Goal: Task Accomplishment & Management: Manage account settings

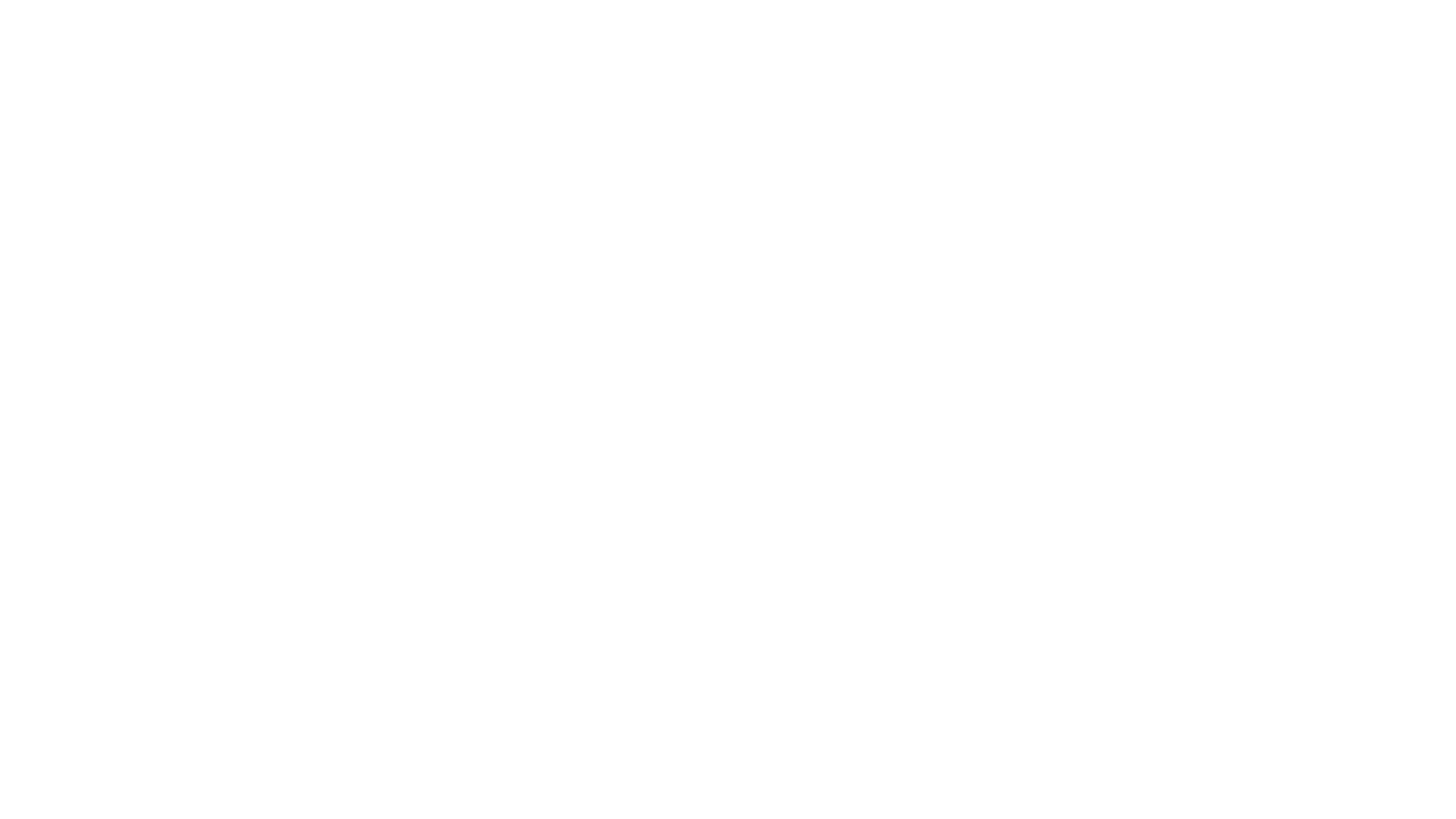
click at [1112, 436] on main at bounding box center [756, 409] width 1397 height 819
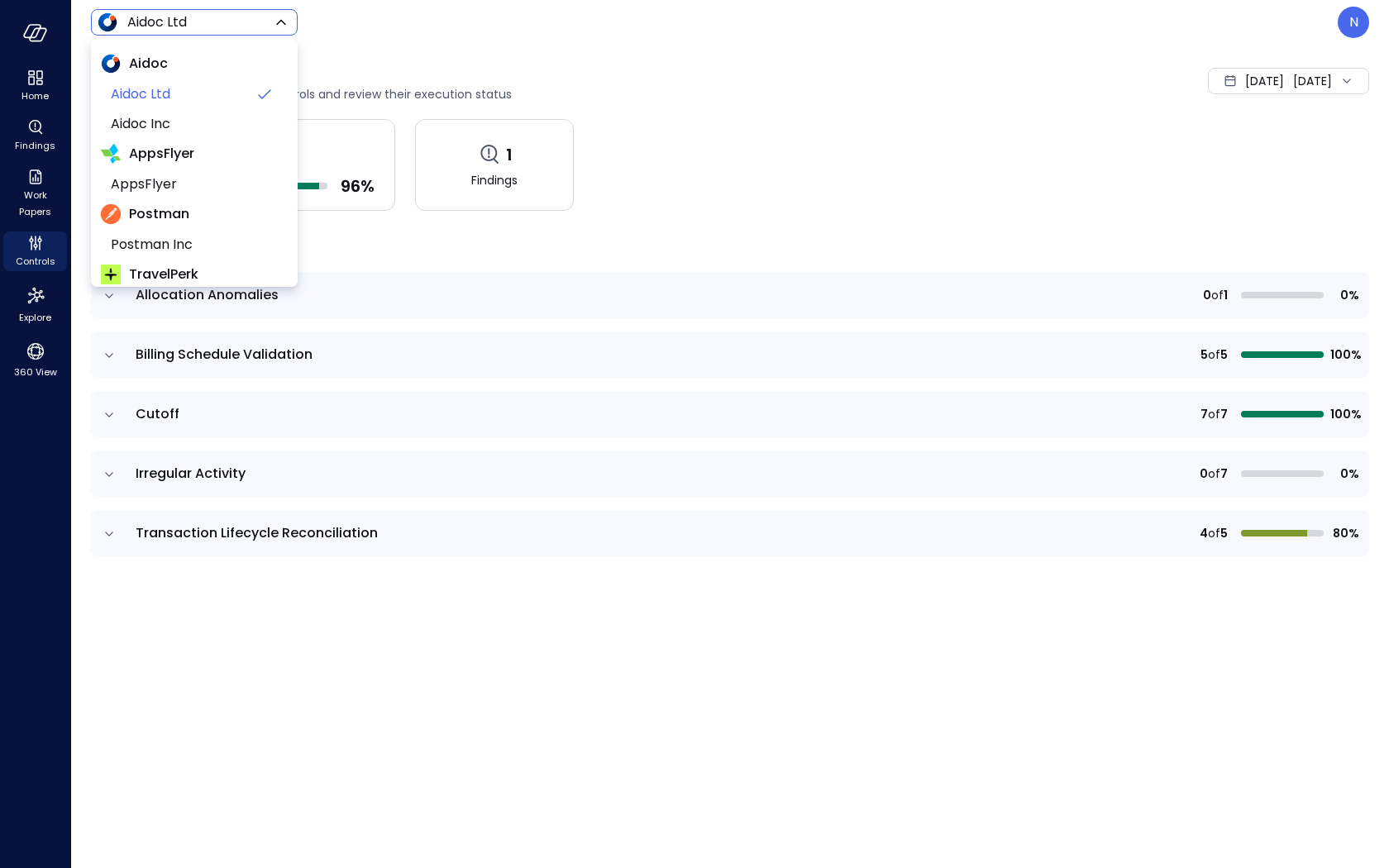
click at [261, 25] on body "Home Findings Work Papers Controls Explore 360 View Aidoc Ltd ****** ​ N Contro…" at bounding box center [694, 434] width 1389 height 868
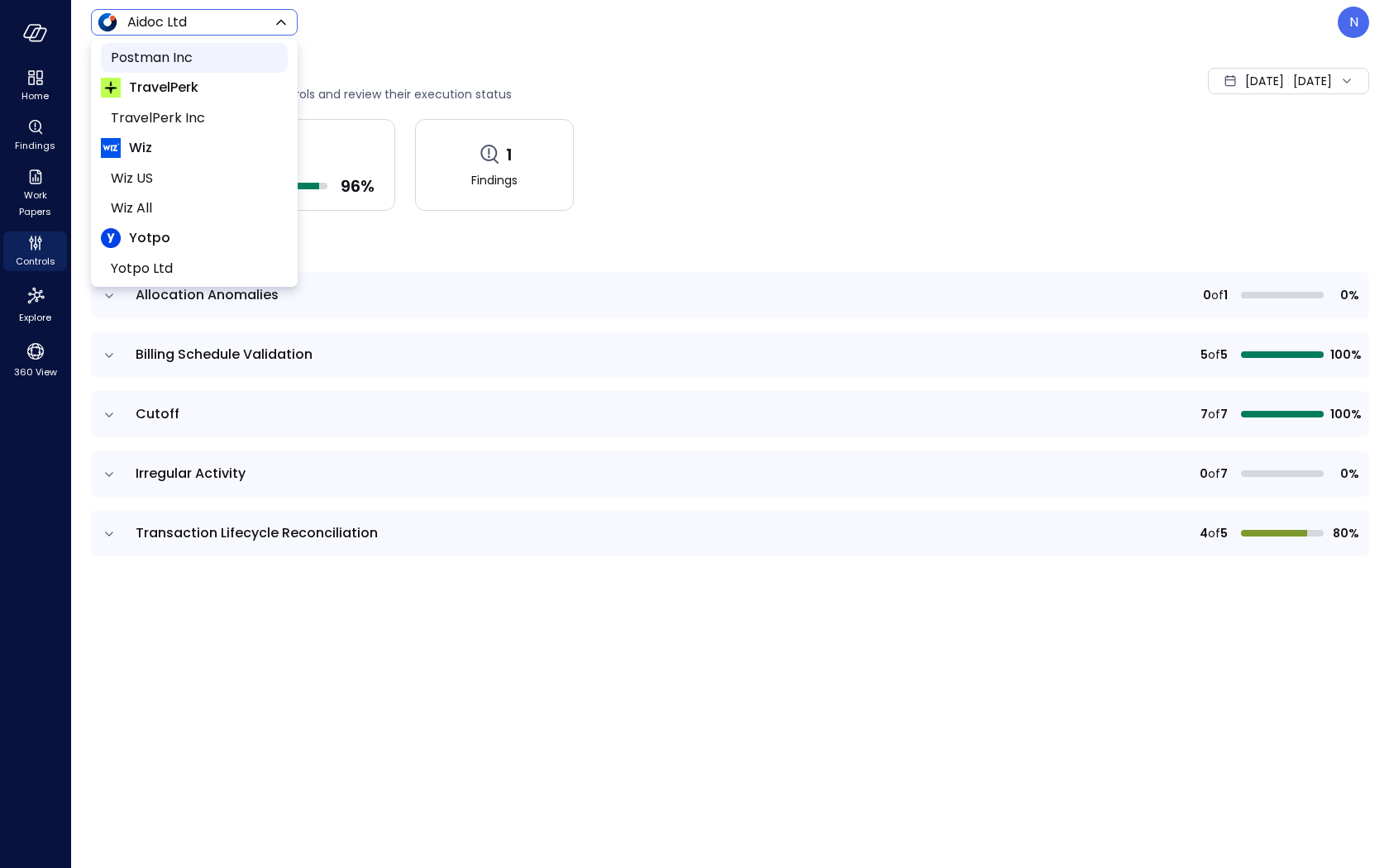
scroll to position [221, 0]
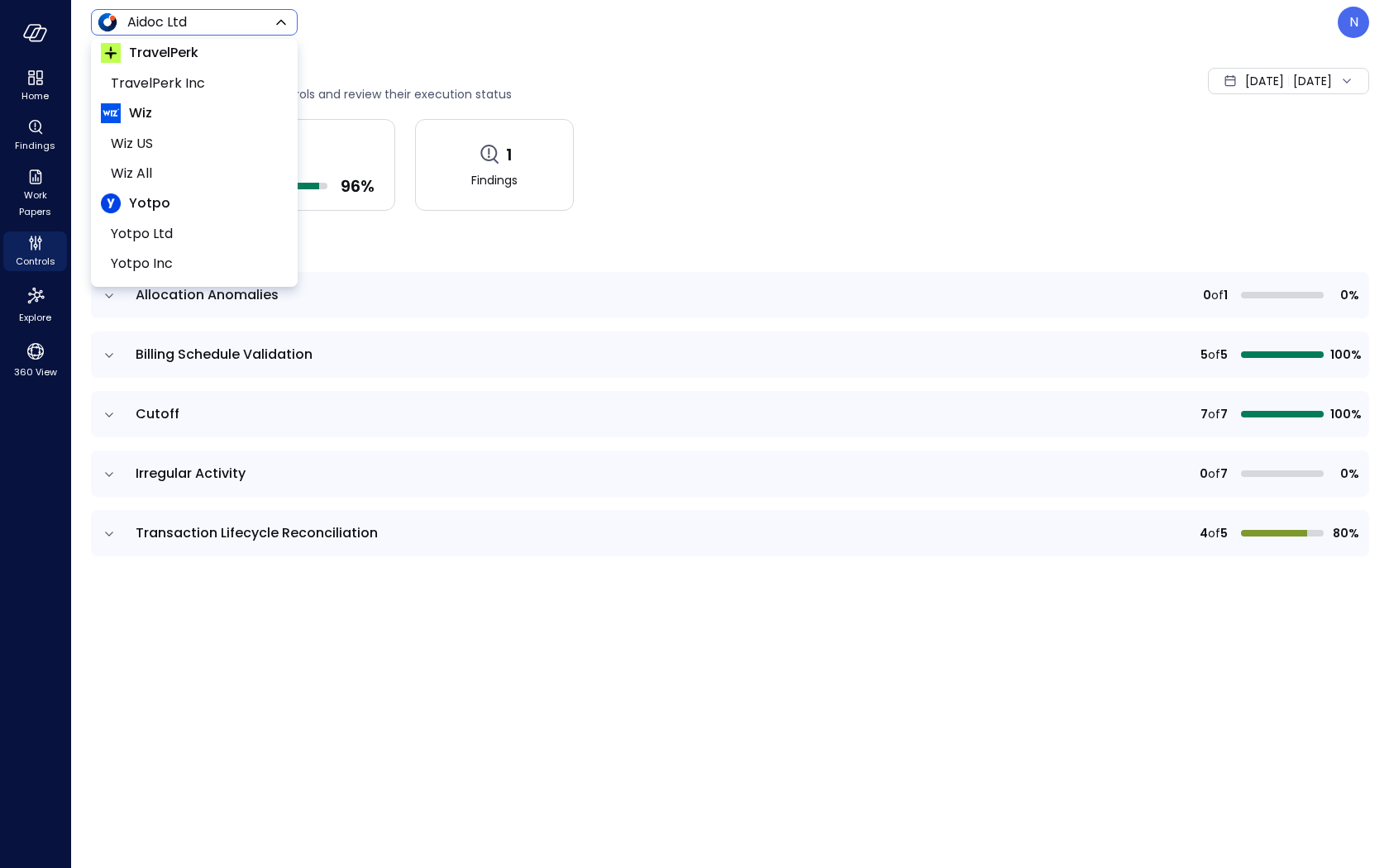
click at [1346, 30] on div at bounding box center [694, 434] width 1389 height 868
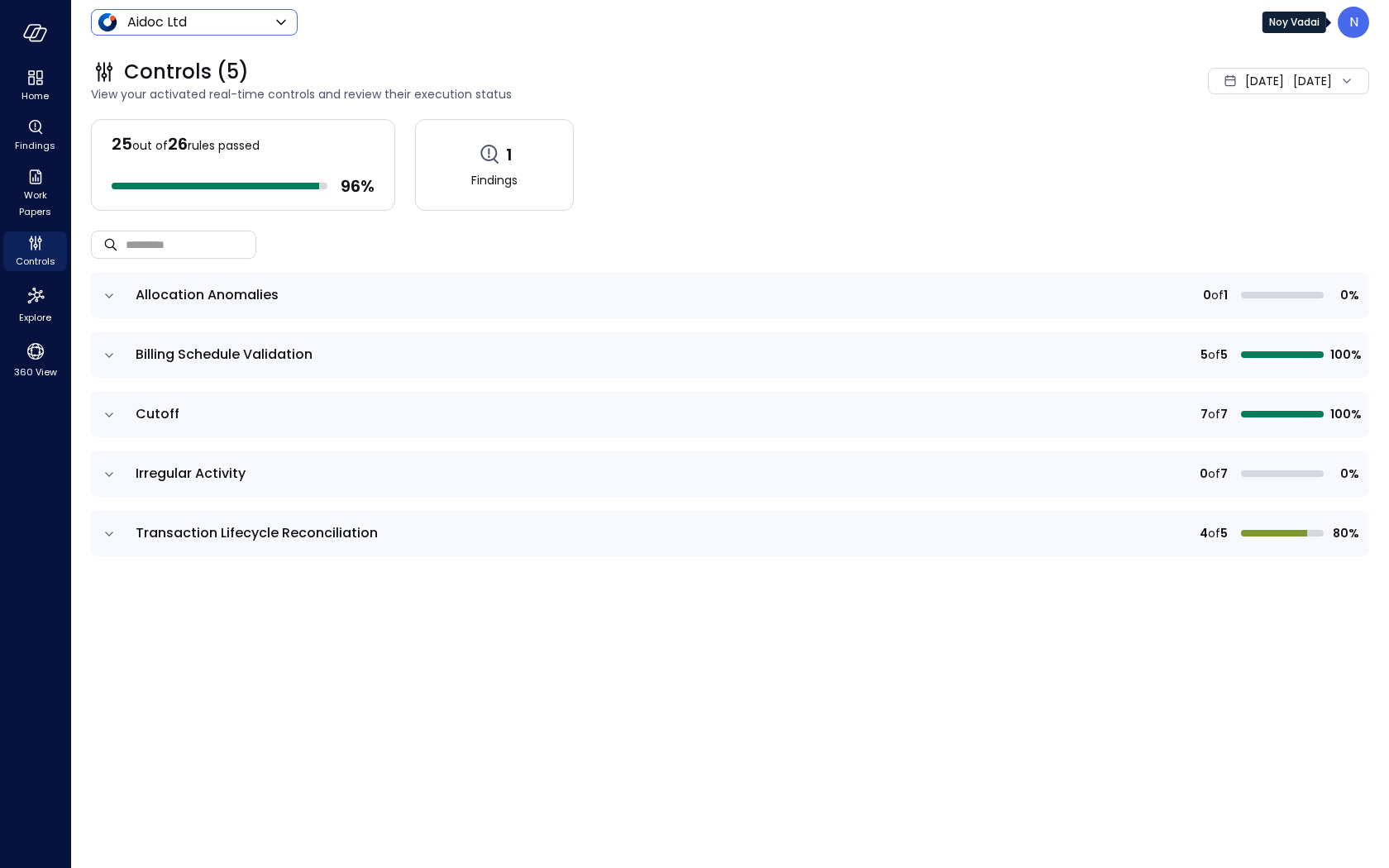
click at [1354, 29] on p "N" at bounding box center [1354, 23] width 9 height 20
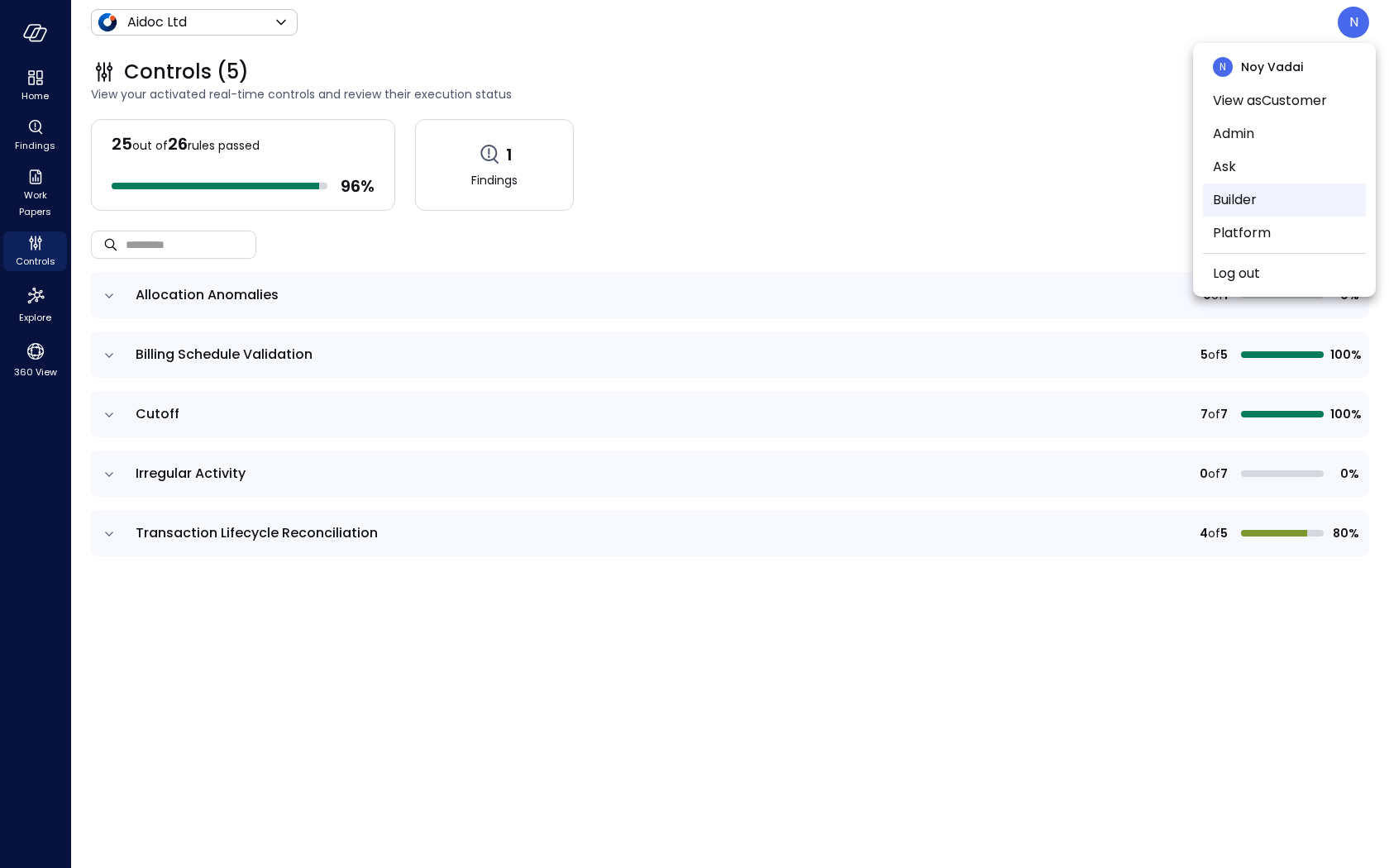
click at [1260, 187] on li "Builder" at bounding box center [1283, 200] width 162 height 33
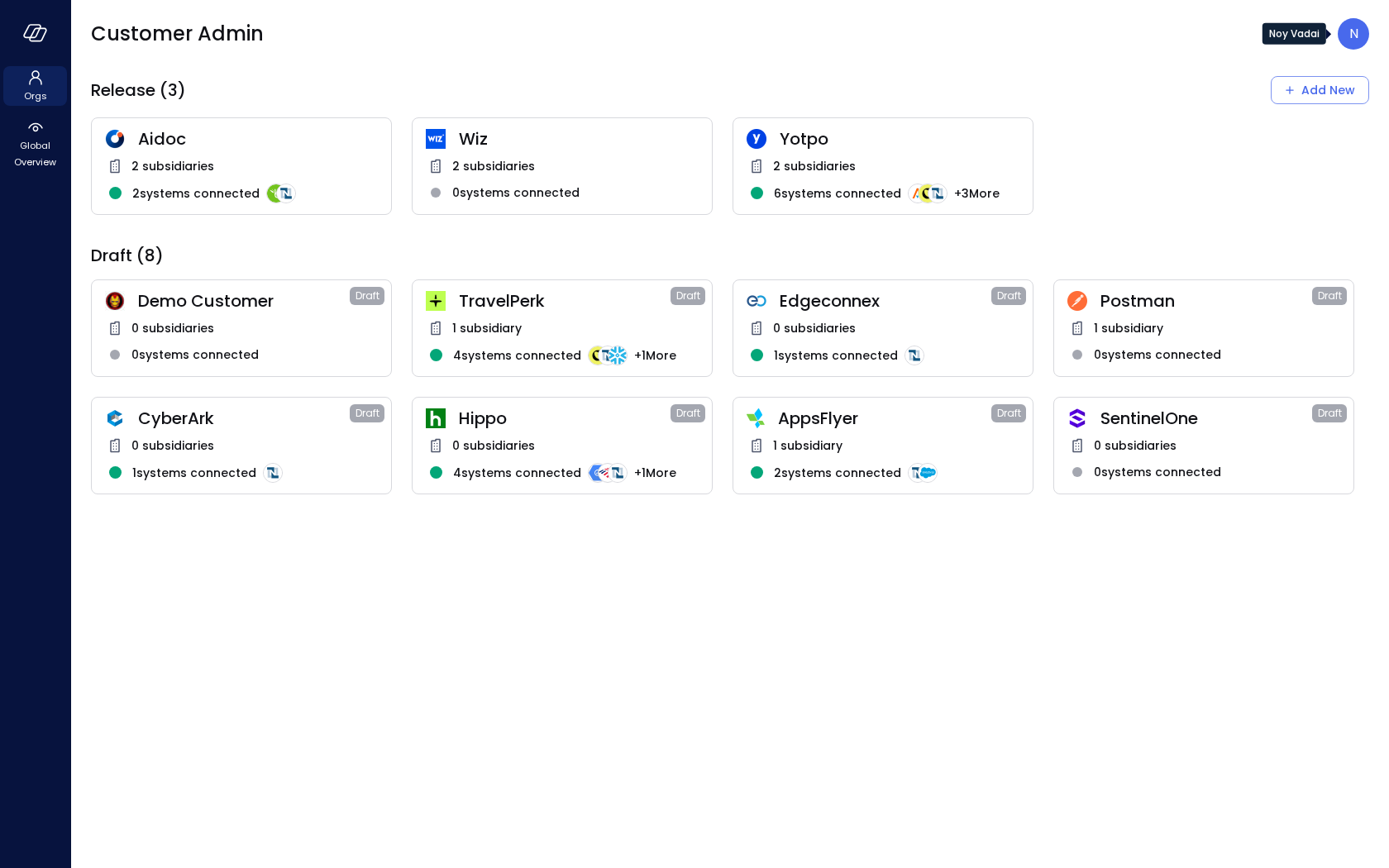
click at [1351, 33] on p "N" at bounding box center [1354, 34] width 9 height 20
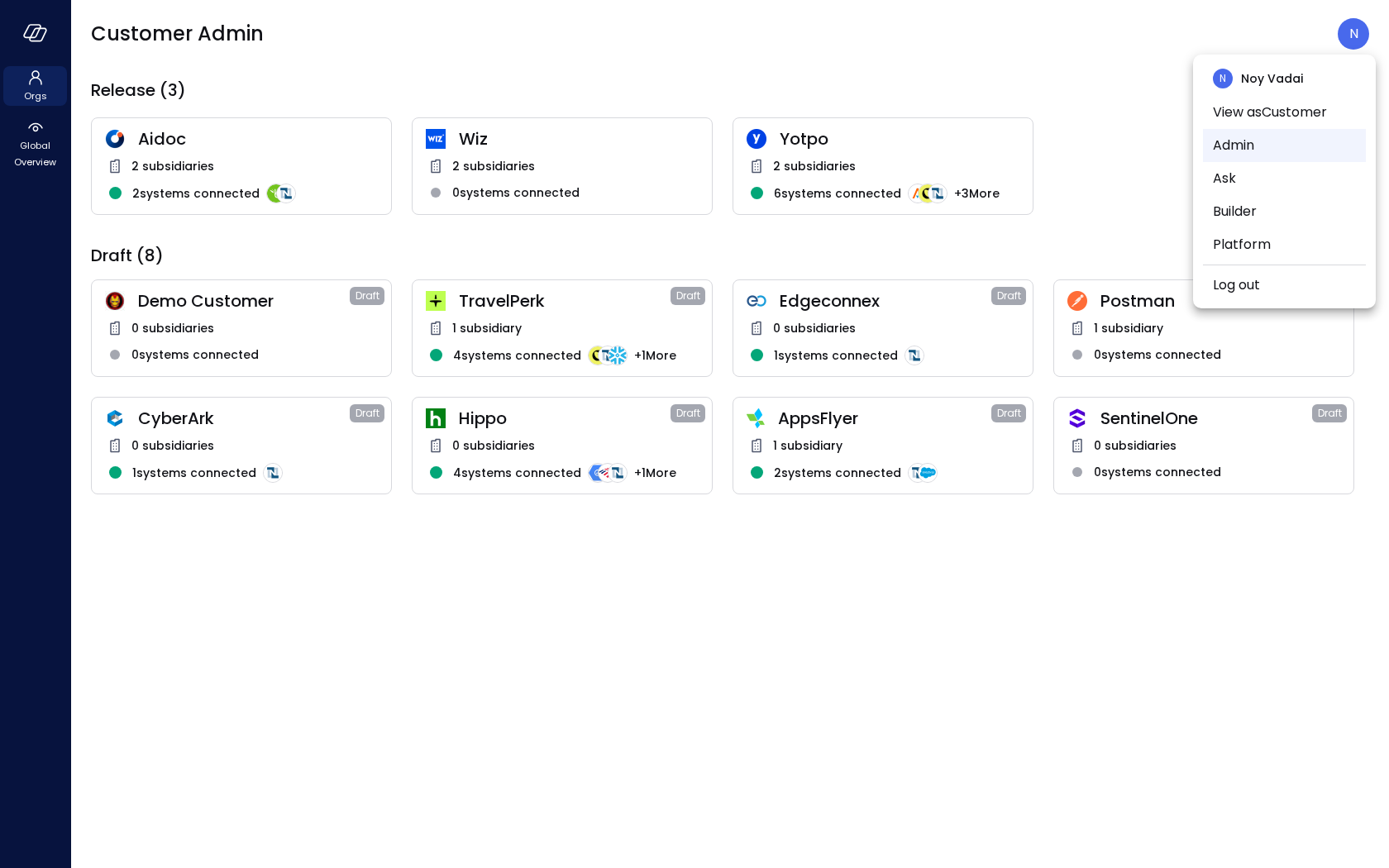
click at [1309, 139] on li "Admin" at bounding box center [1283, 145] width 162 height 33
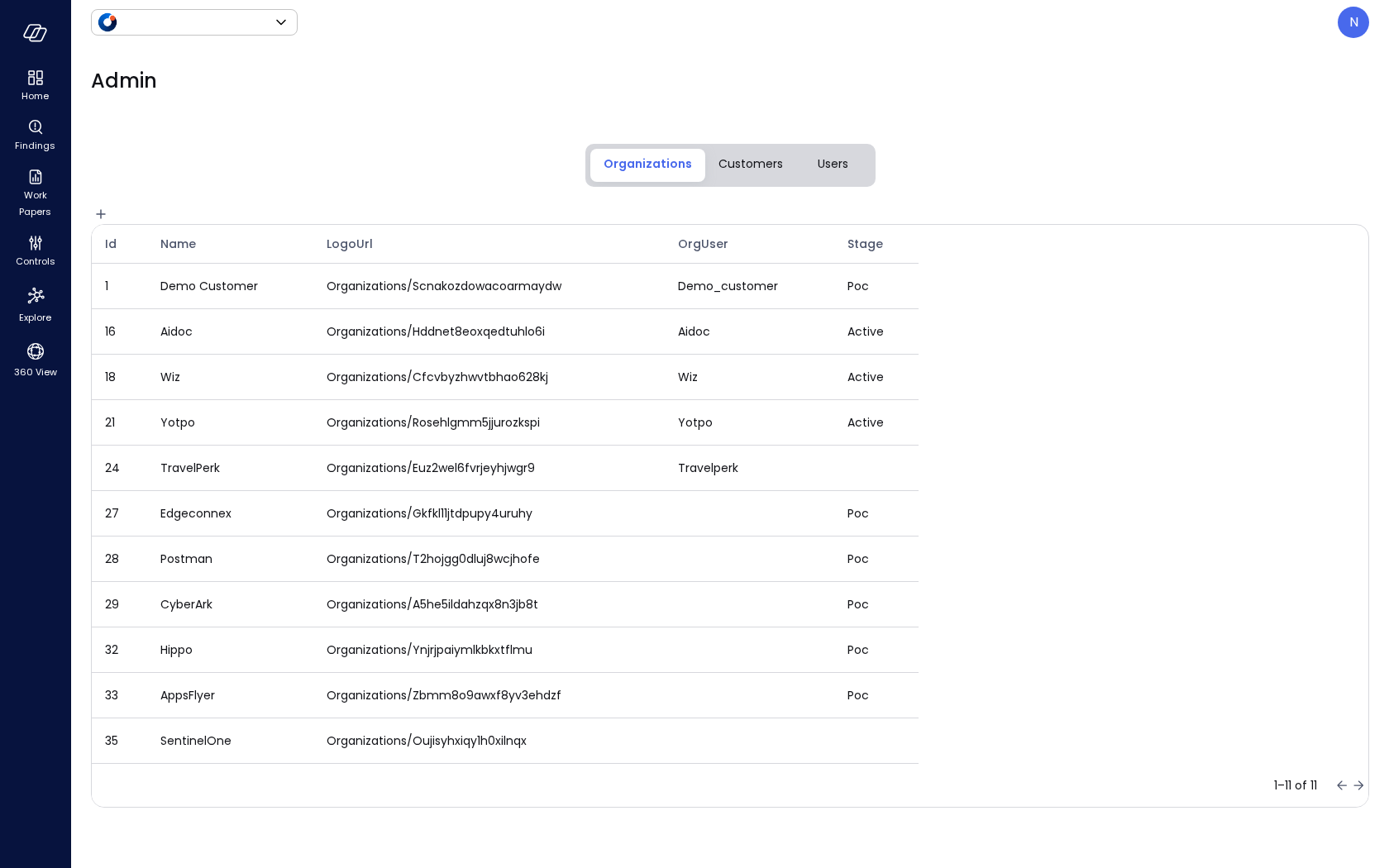
type input "******"
click at [841, 176] on button "Users" at bounding box center [833, 165] width 74 height 33
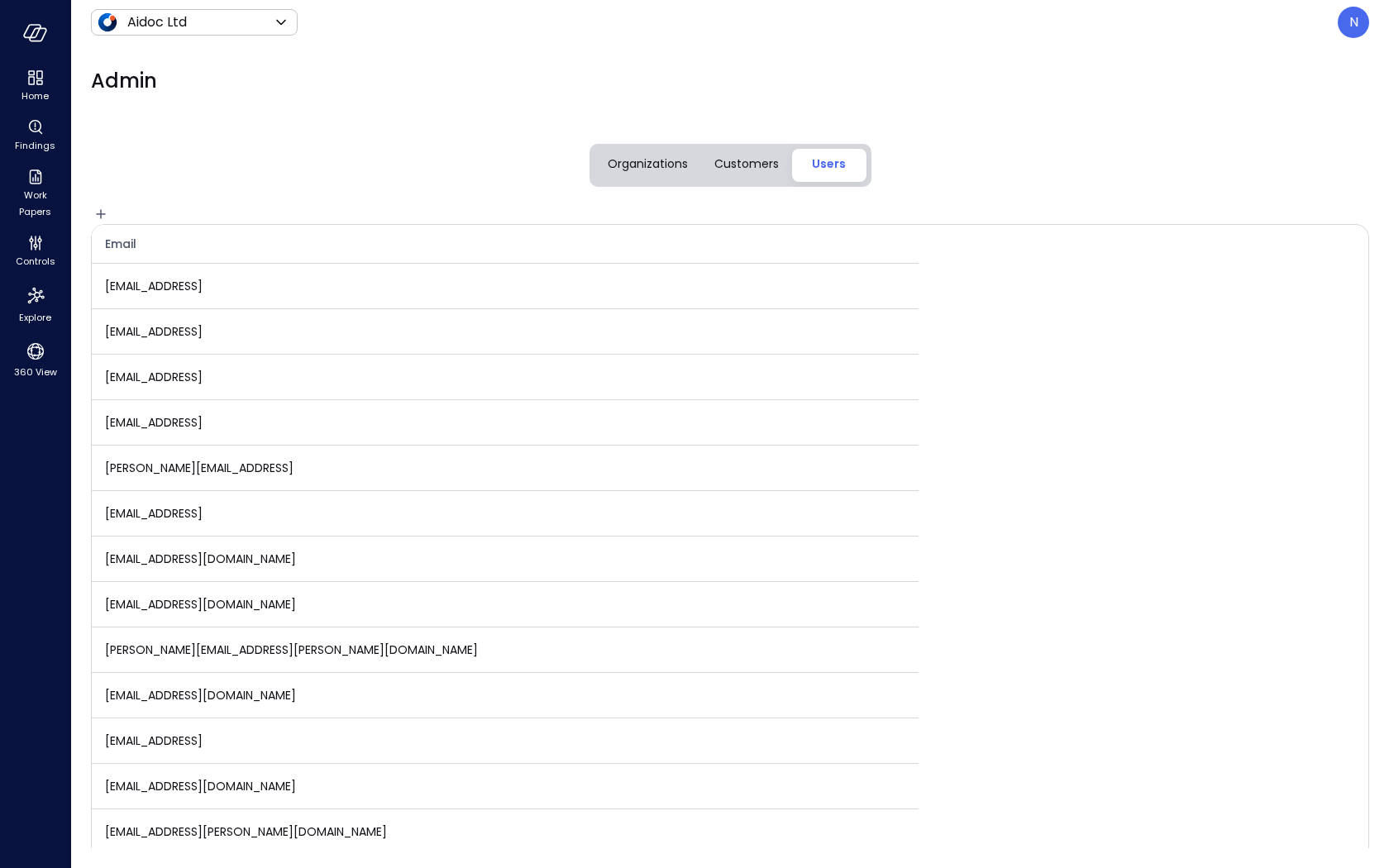
click at [727, 172] on div "Customers" at bounding box center [746, 164] width 64 height 21
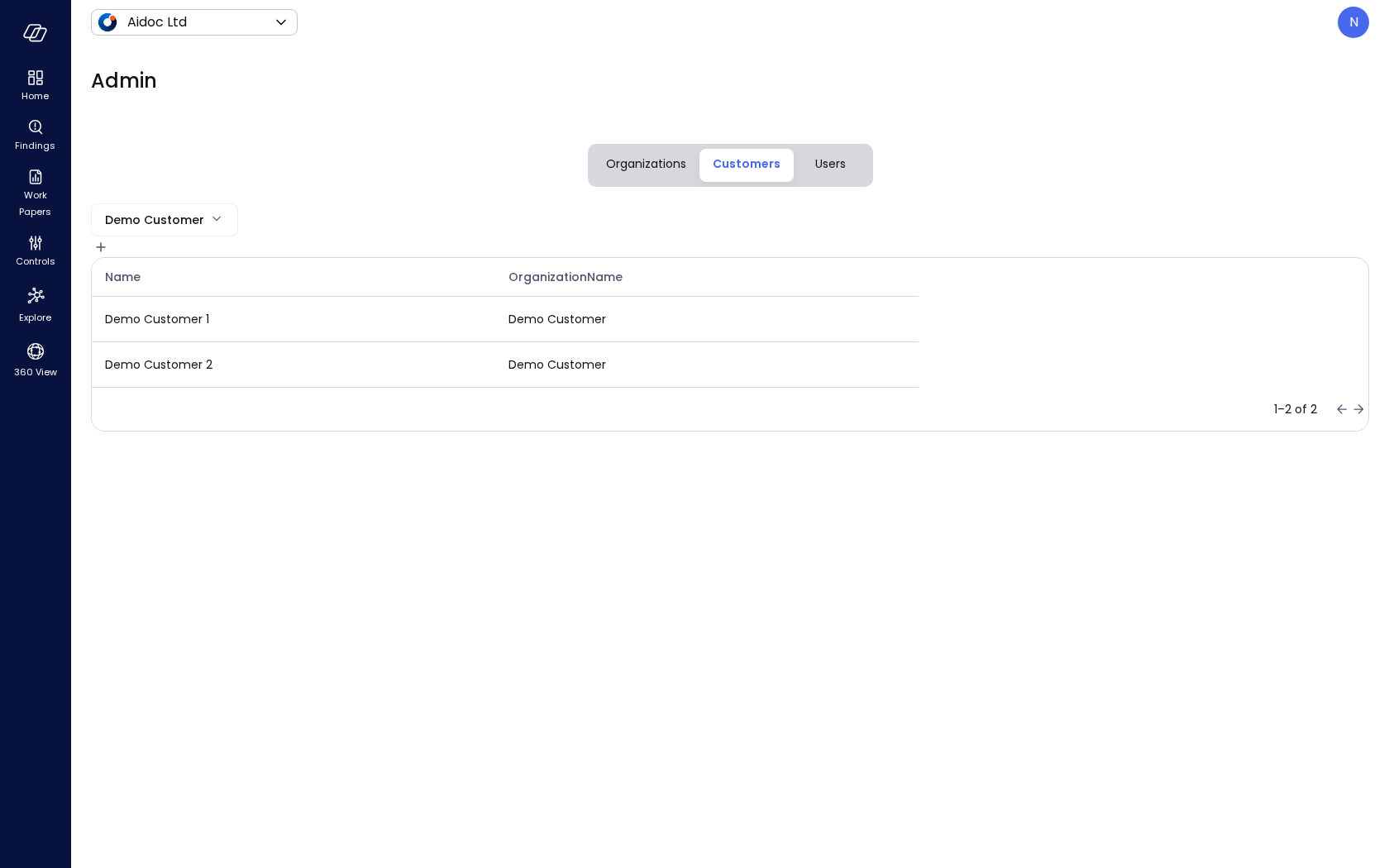
click at [647, 164] on span "Organizations" at bounding box center [645, 163] width 80 height 18
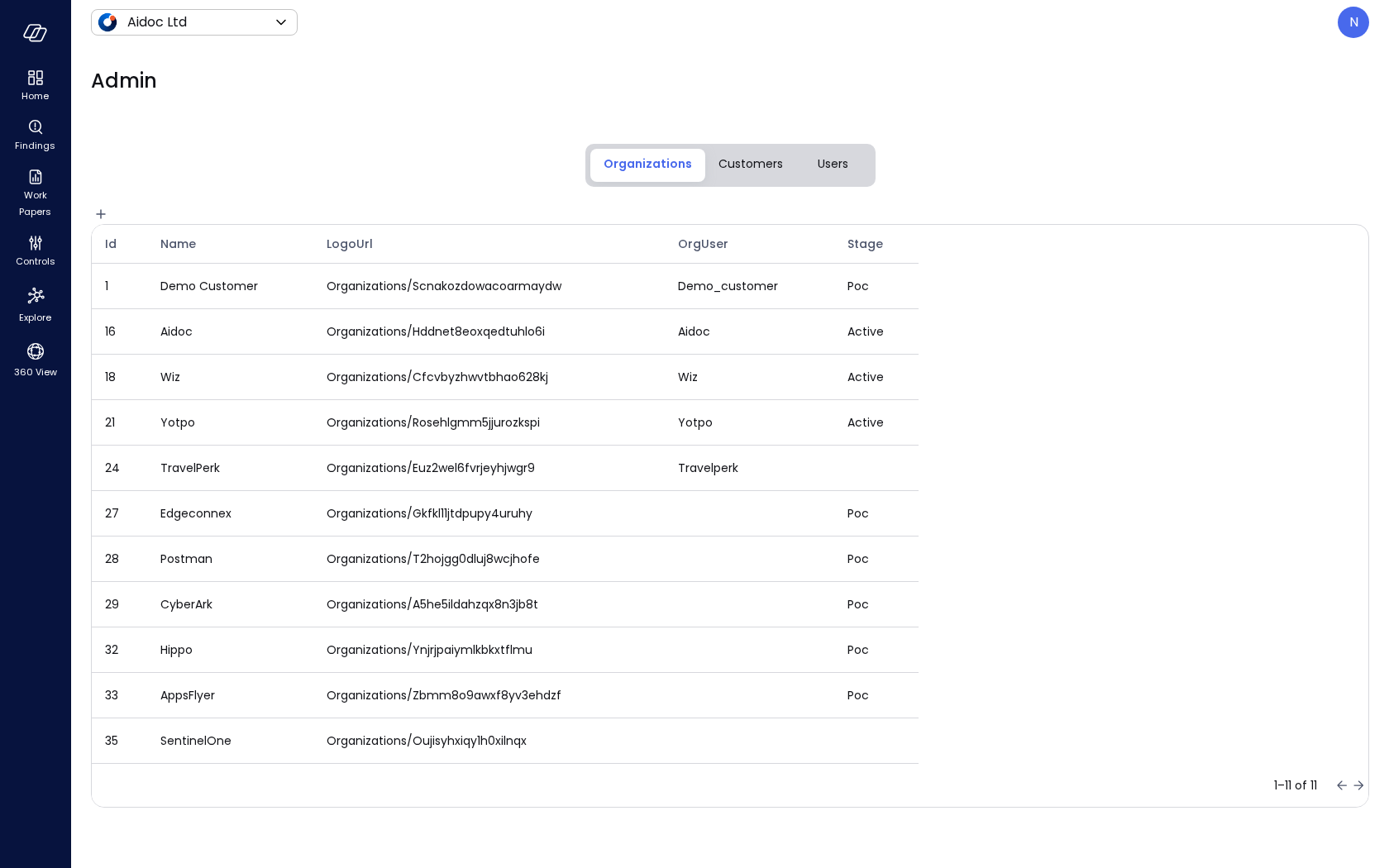
click at [801, 154] on button "Users" at bounding box center [833, 165] width 74 height 33
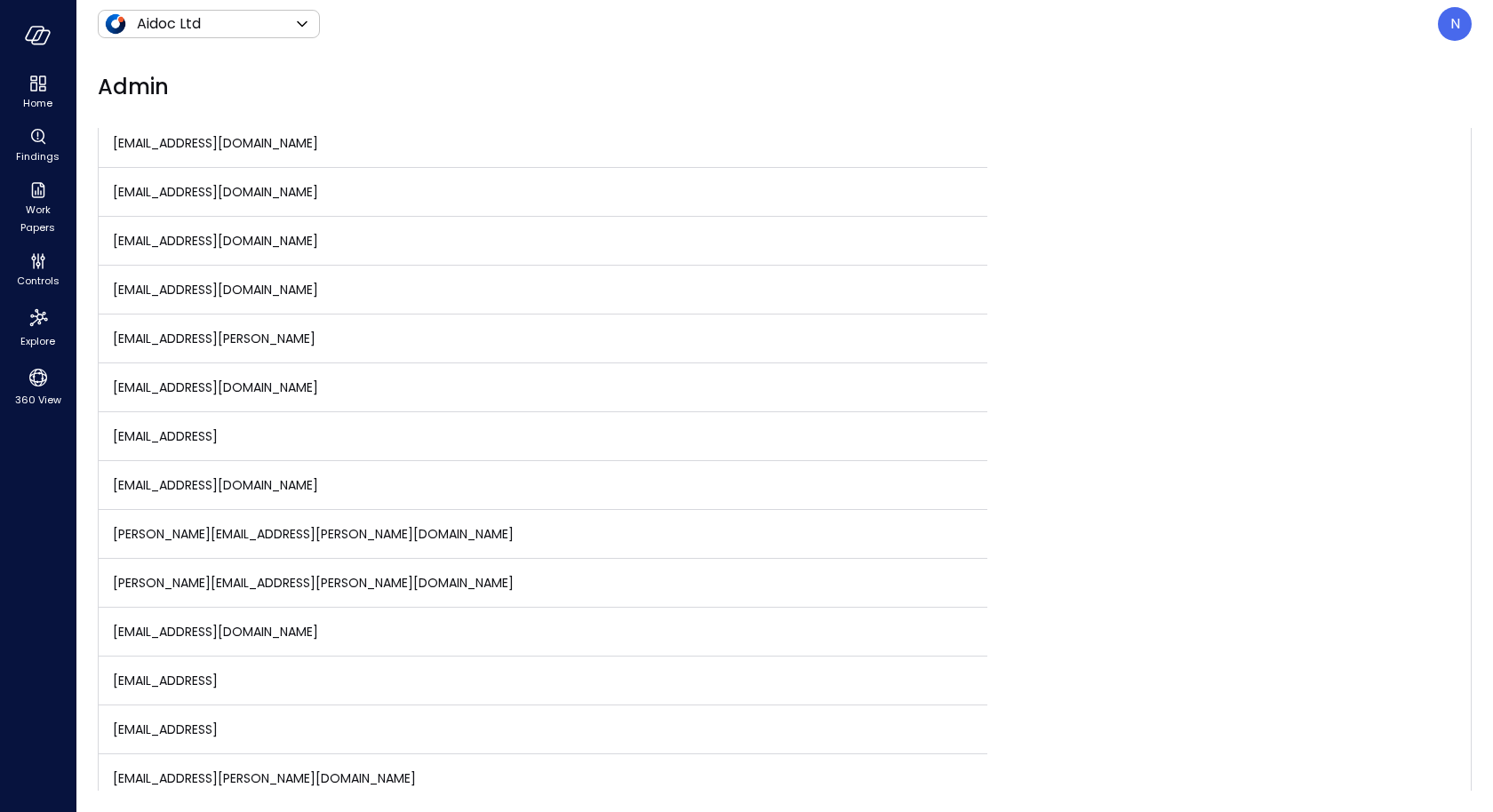
scroll to position [1398, 0]
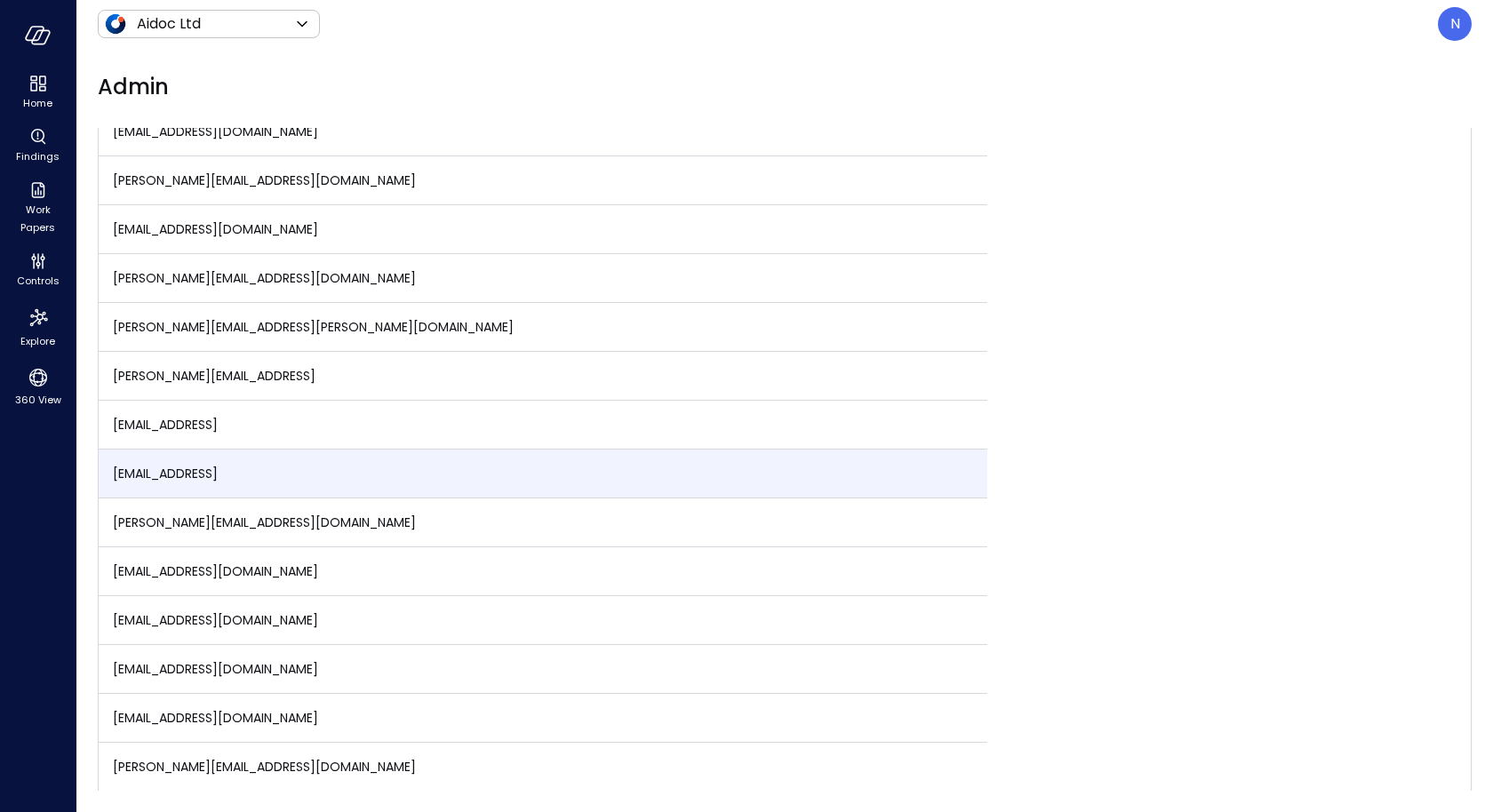
click at [218, 465] on span "[EMAIL_ADDRESS]" at bounding box center [165, 474] width 105 height 18
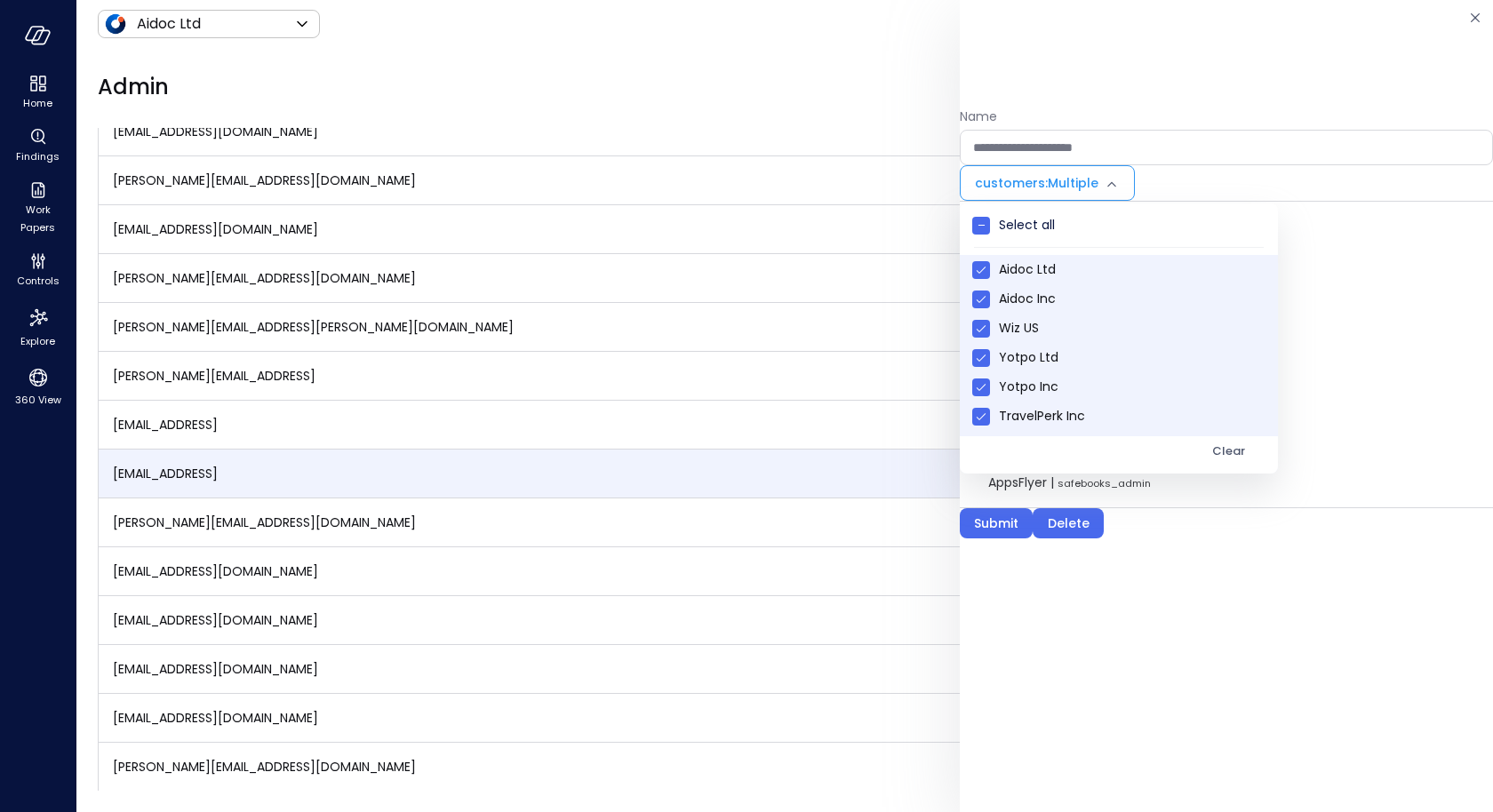
click at [1070, 189] on body "Home Findings Work Papers Controls Explore 360 View Aidoc Ltd ****** ​ N Admin …" at bounding box center [746, 406] width 1493 height 812
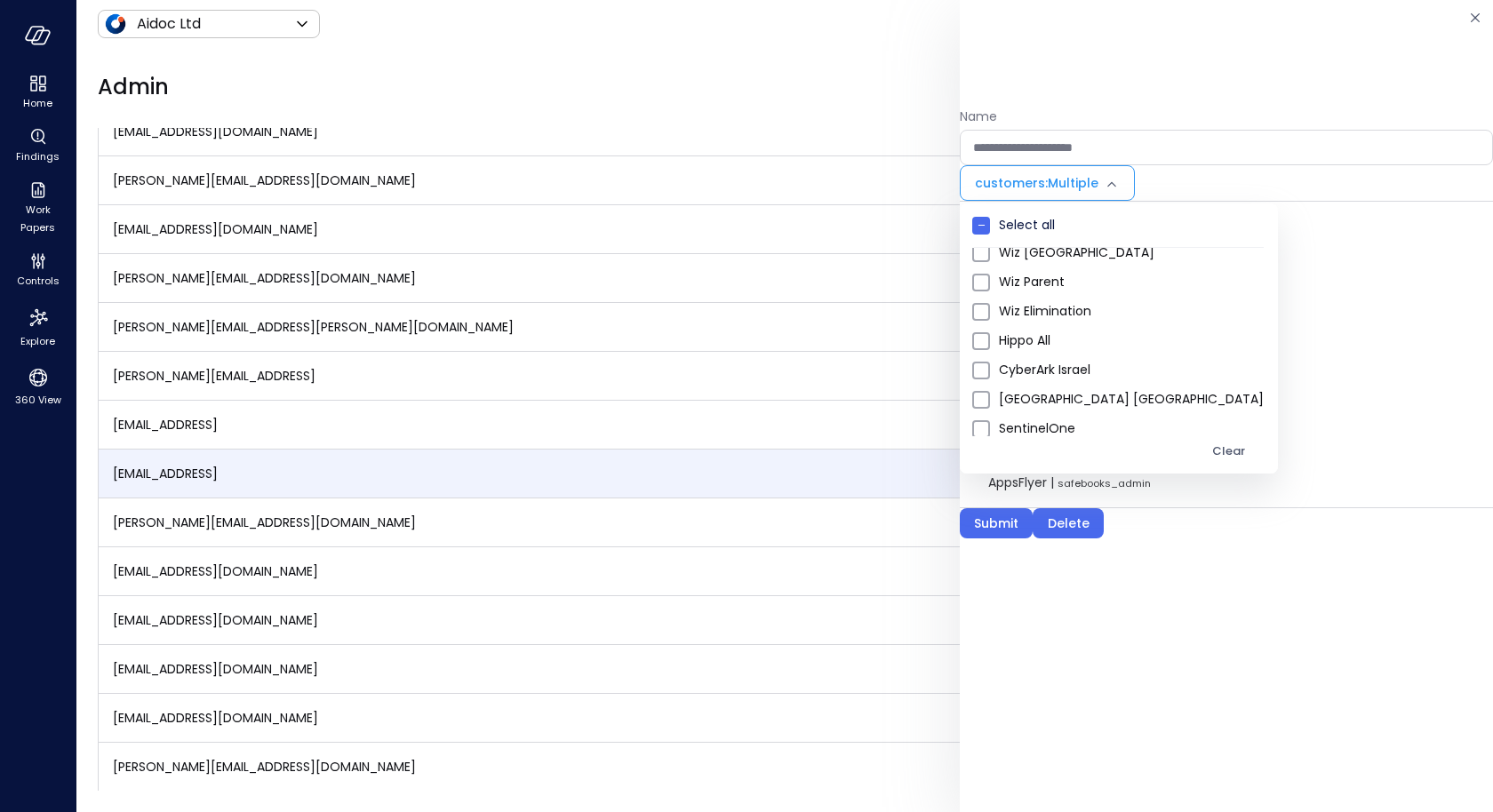
scroll to position [785, 0]
click at [1032, 332] on span "Hippo All" at bounding box center [1131, 334] width 264 height 19
type input "**********"
click at [1190, 388] on div at bounding box center [746, 406] width 1493 height 812
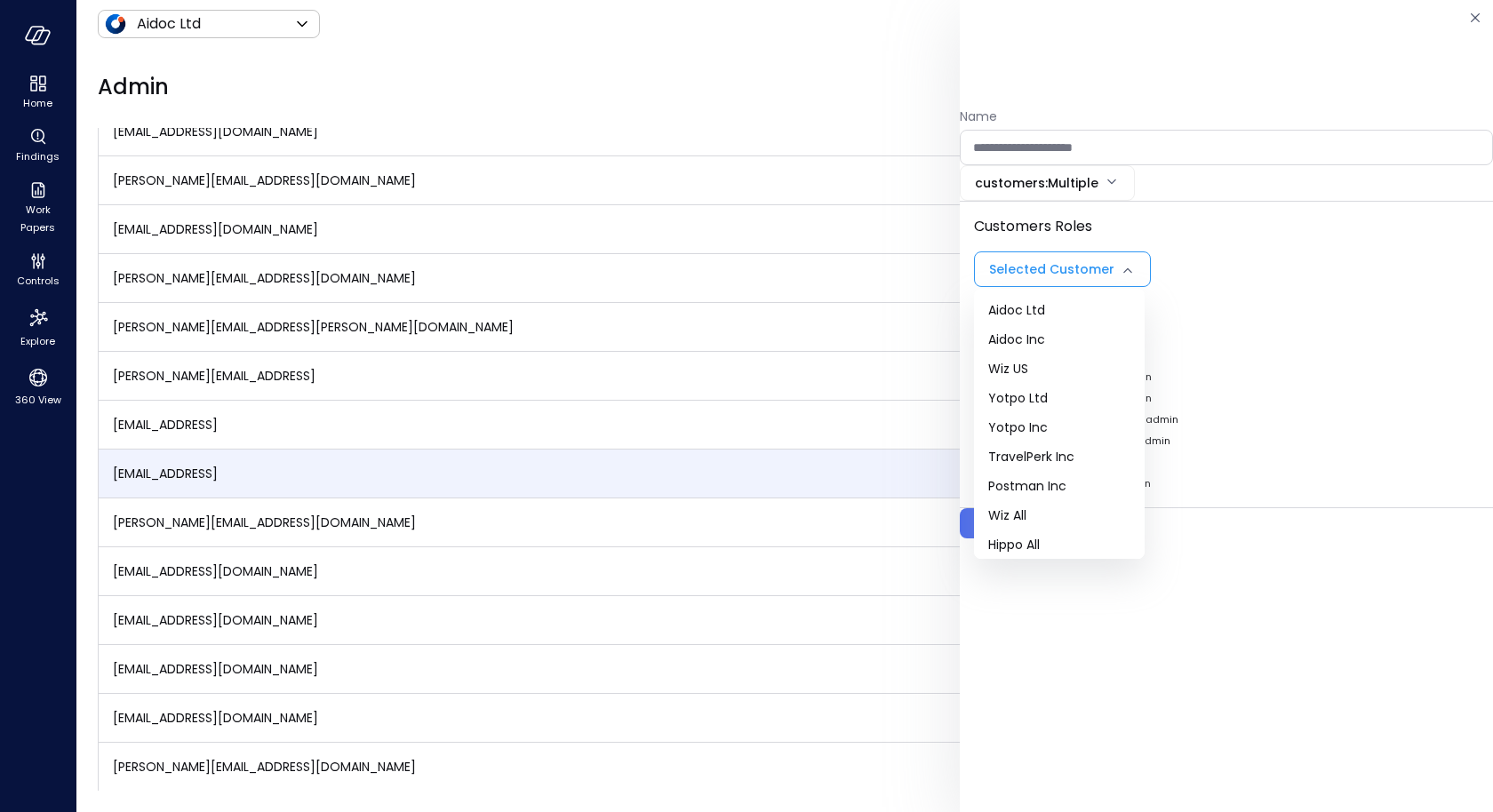
click at [1036, 281] on body "Home Findings Work Papers Controls Explore 360 View Aidoc Ltd ****** ​ N Admin …" at bounding box center [746, 406] width 1493 height 812
click at [1025, 527] on span "Hippo All" at bounding box center [1059, 532] width 142 height 19
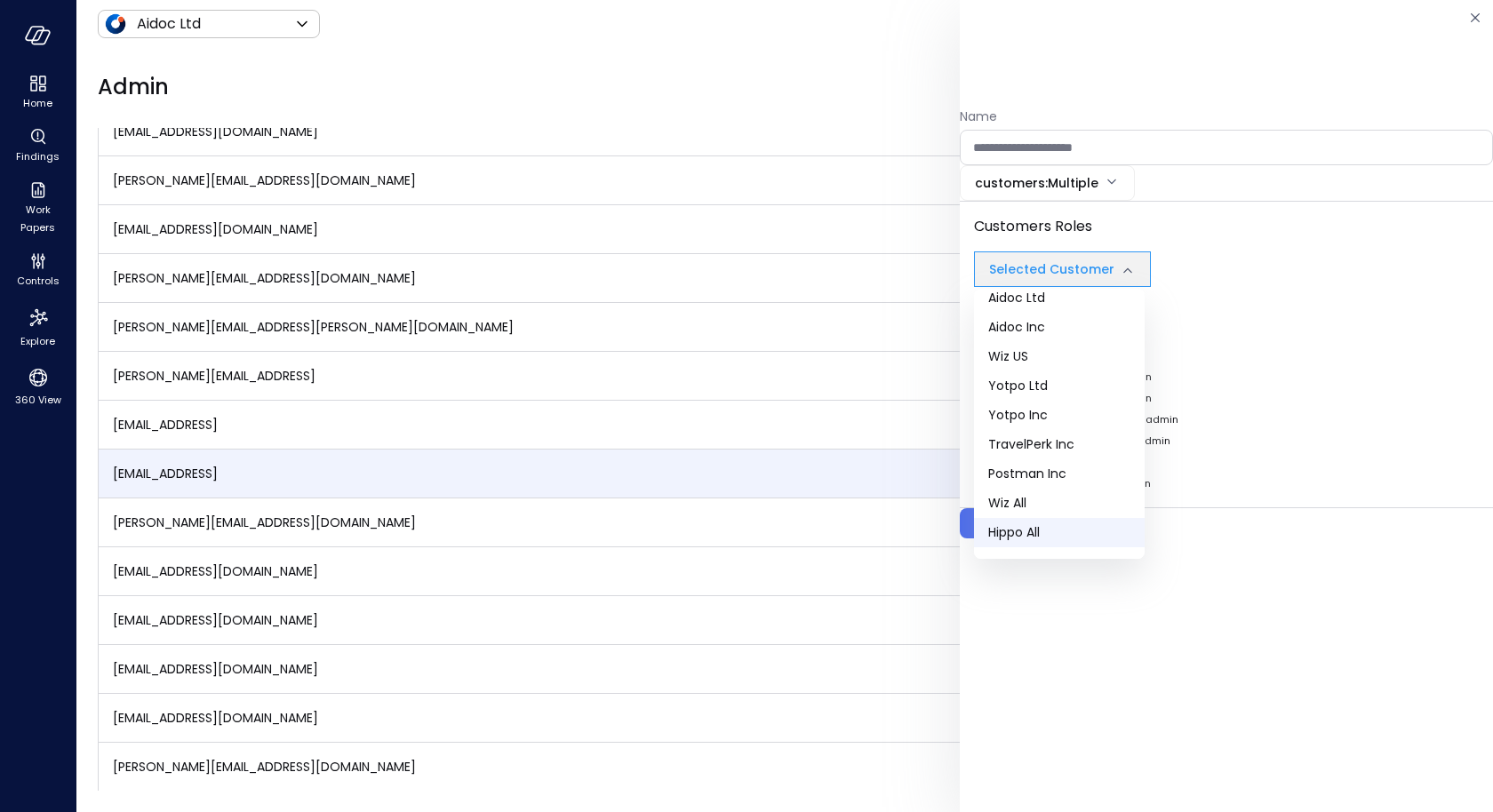
type input "***"
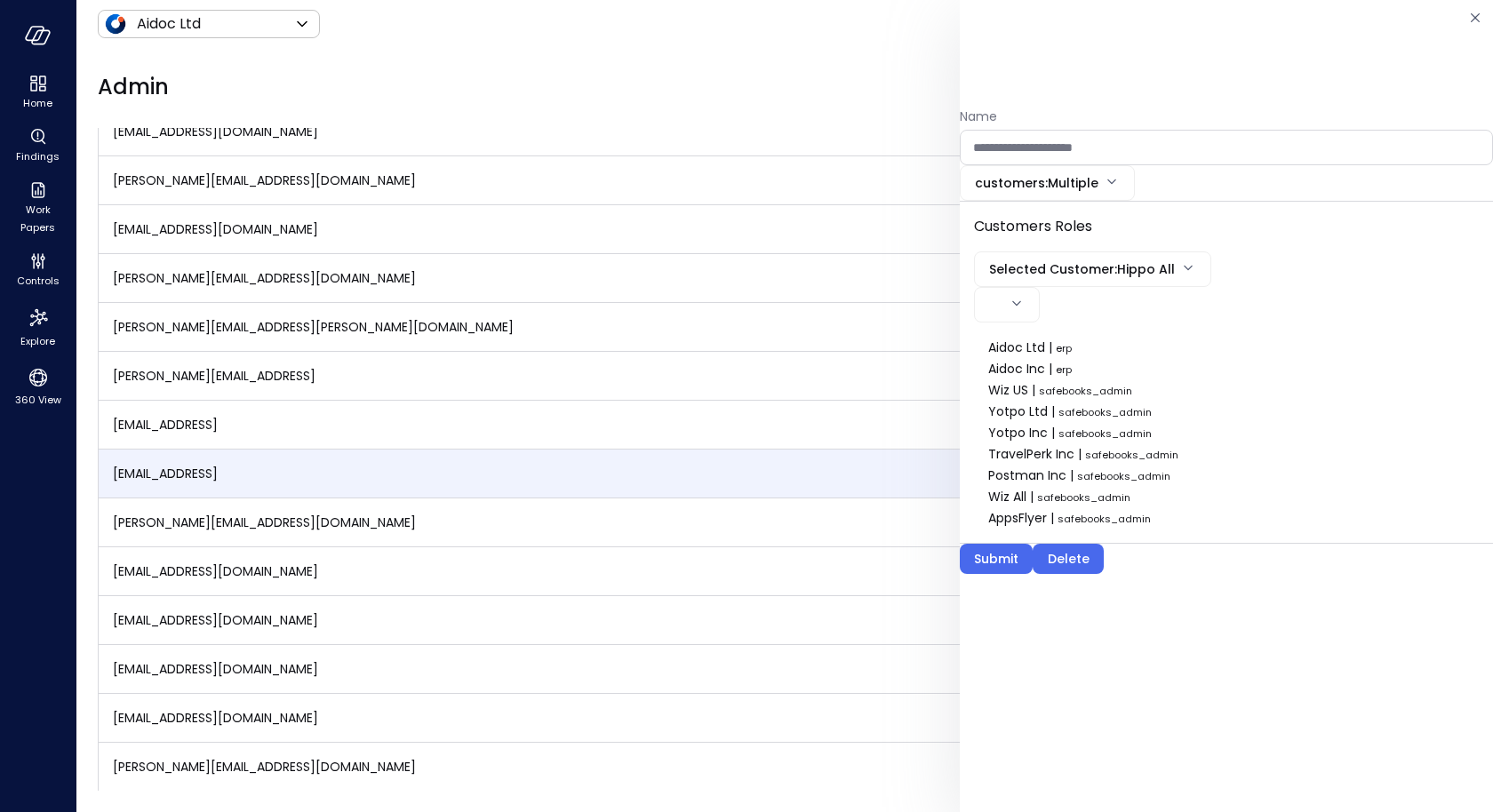
click at [1012, 304] on body "Home Findings Work Papers Controls Explore 360 View Aidoc Ltd ****** ​ N Admin …" at bounding box center [746, 406] width 1493 height 812
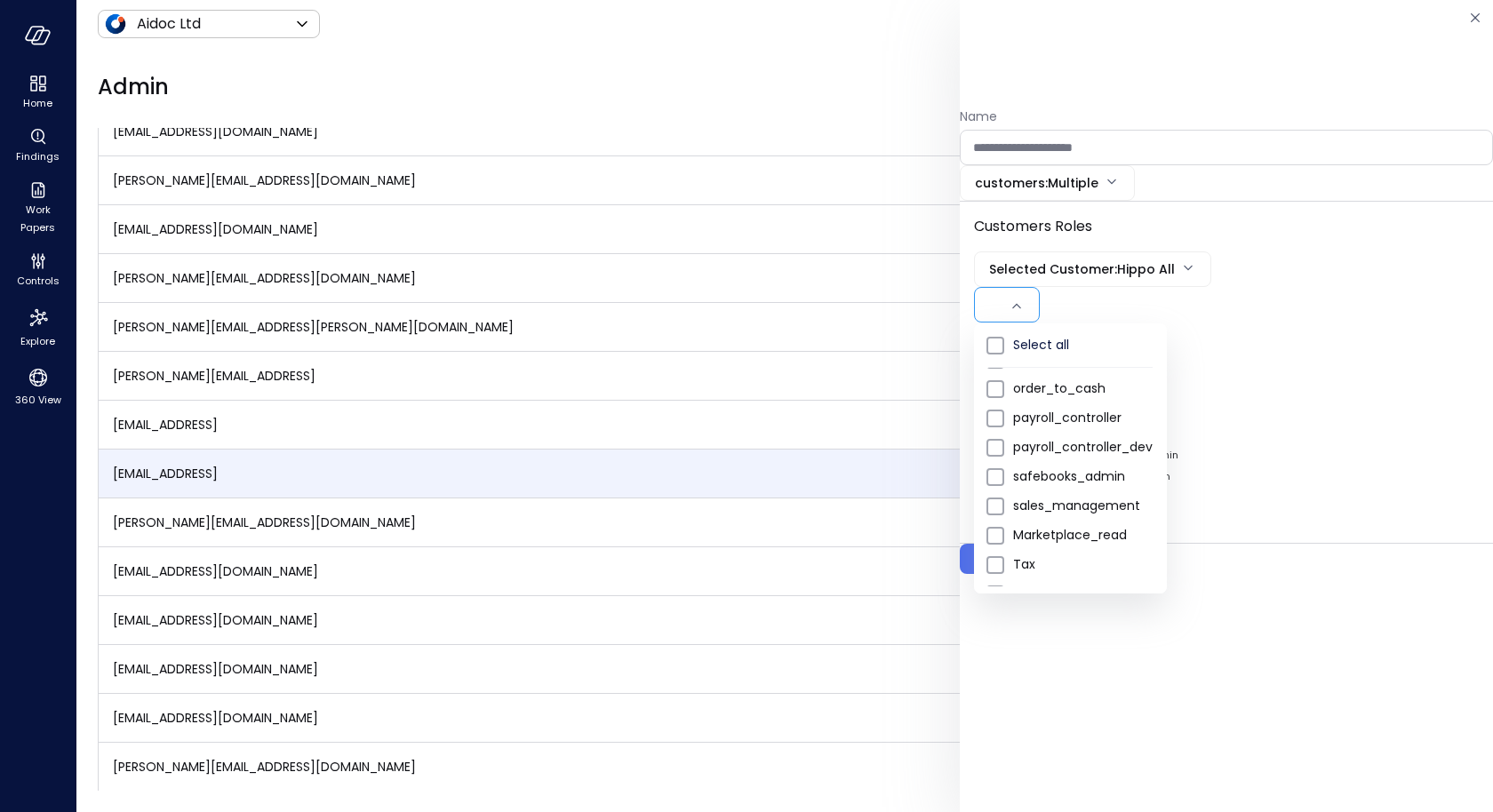
scroll to position [29, 0]
click at [1050, 478] on span "safebooks_admin" at bounding box center [1082, 478] width 139 height 19
type input "*"
click at [1334, 345] on div at bounding box center [746, 406] width 1493 height 812
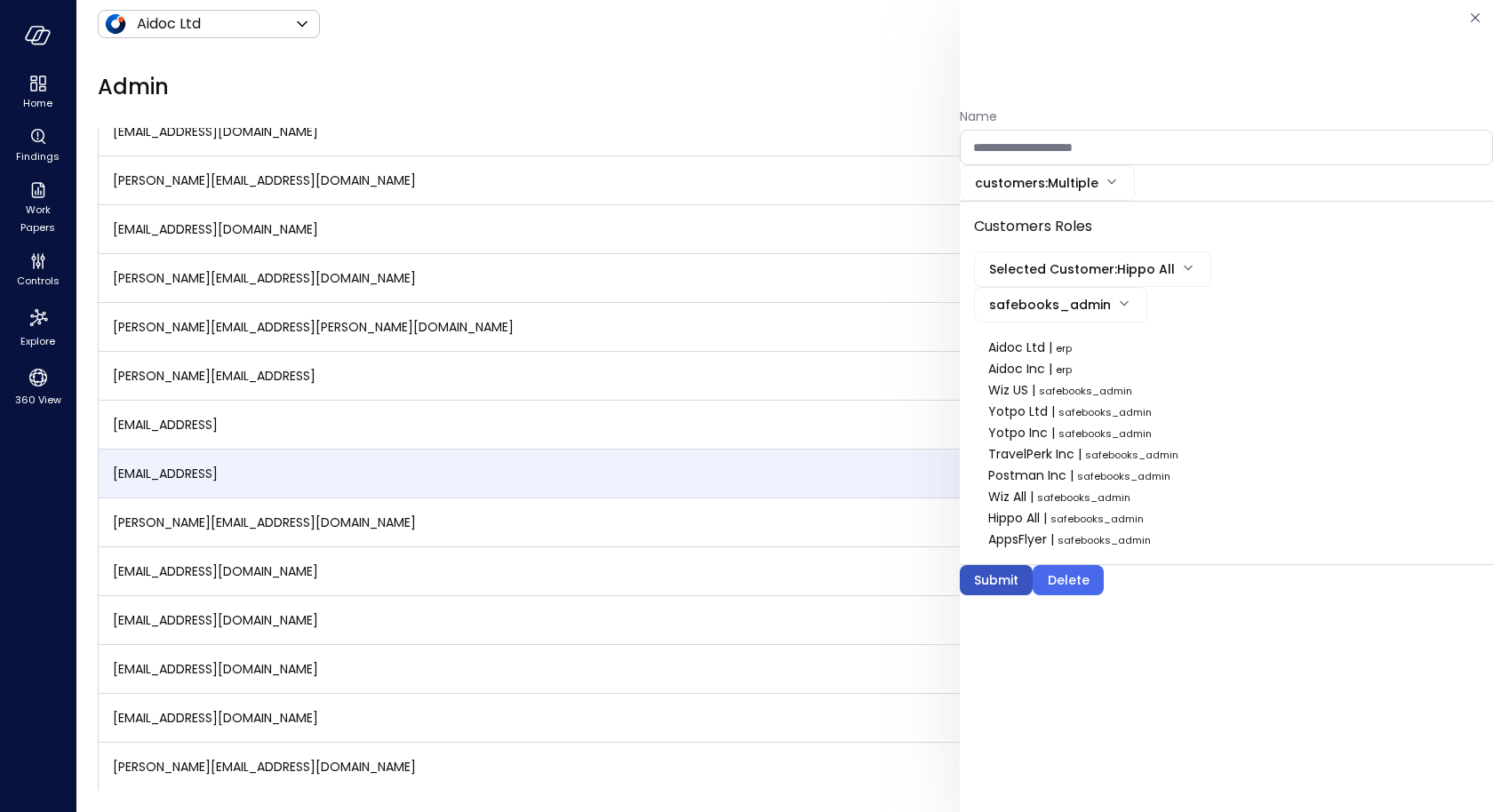
click at [984, 570] on div "Submit" at bounding box center [996, 580] width 44 height 23
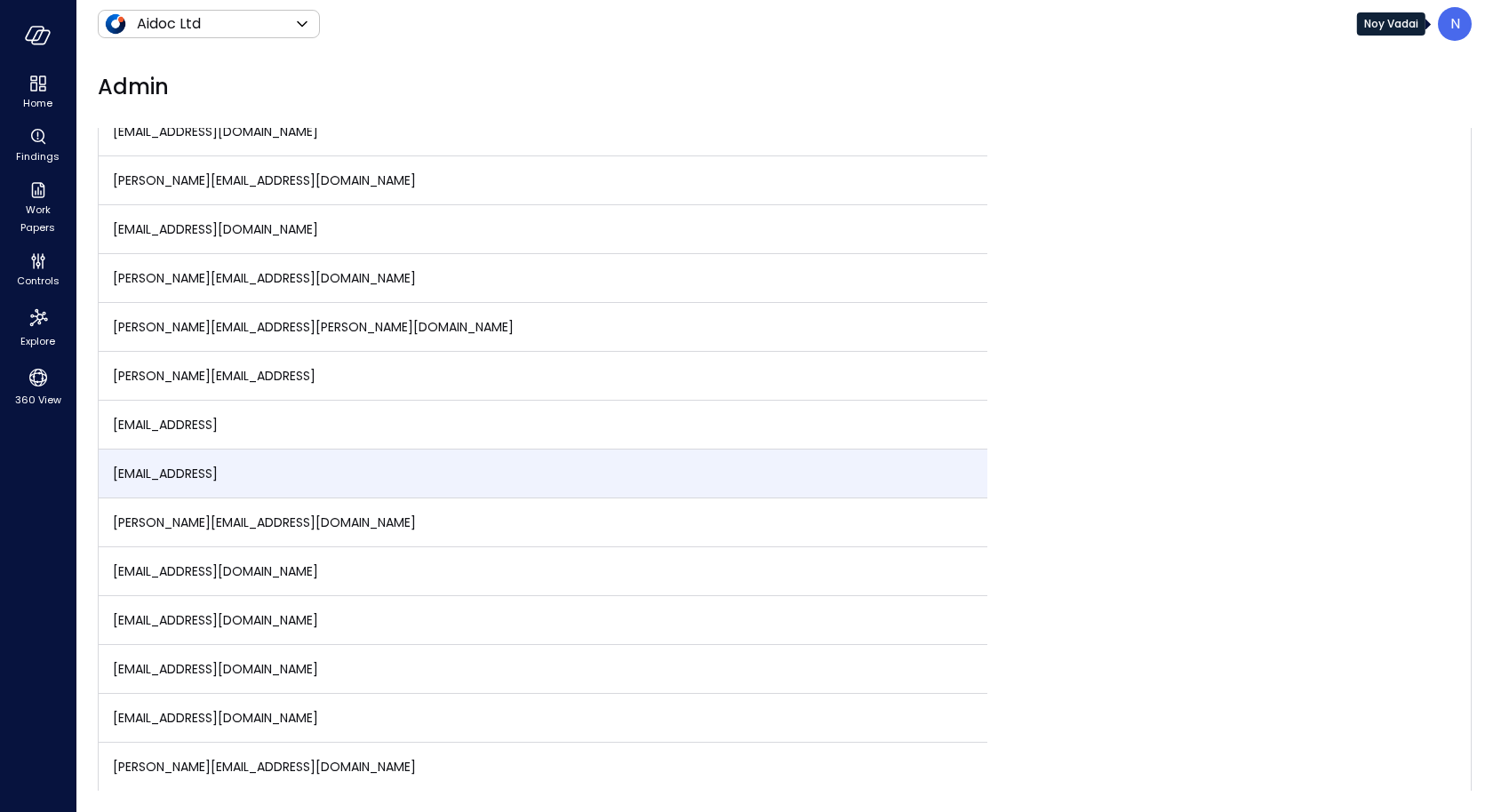
click at [1445, 23] on div "N" at bounding box center [1455, 24] width 34 height 34
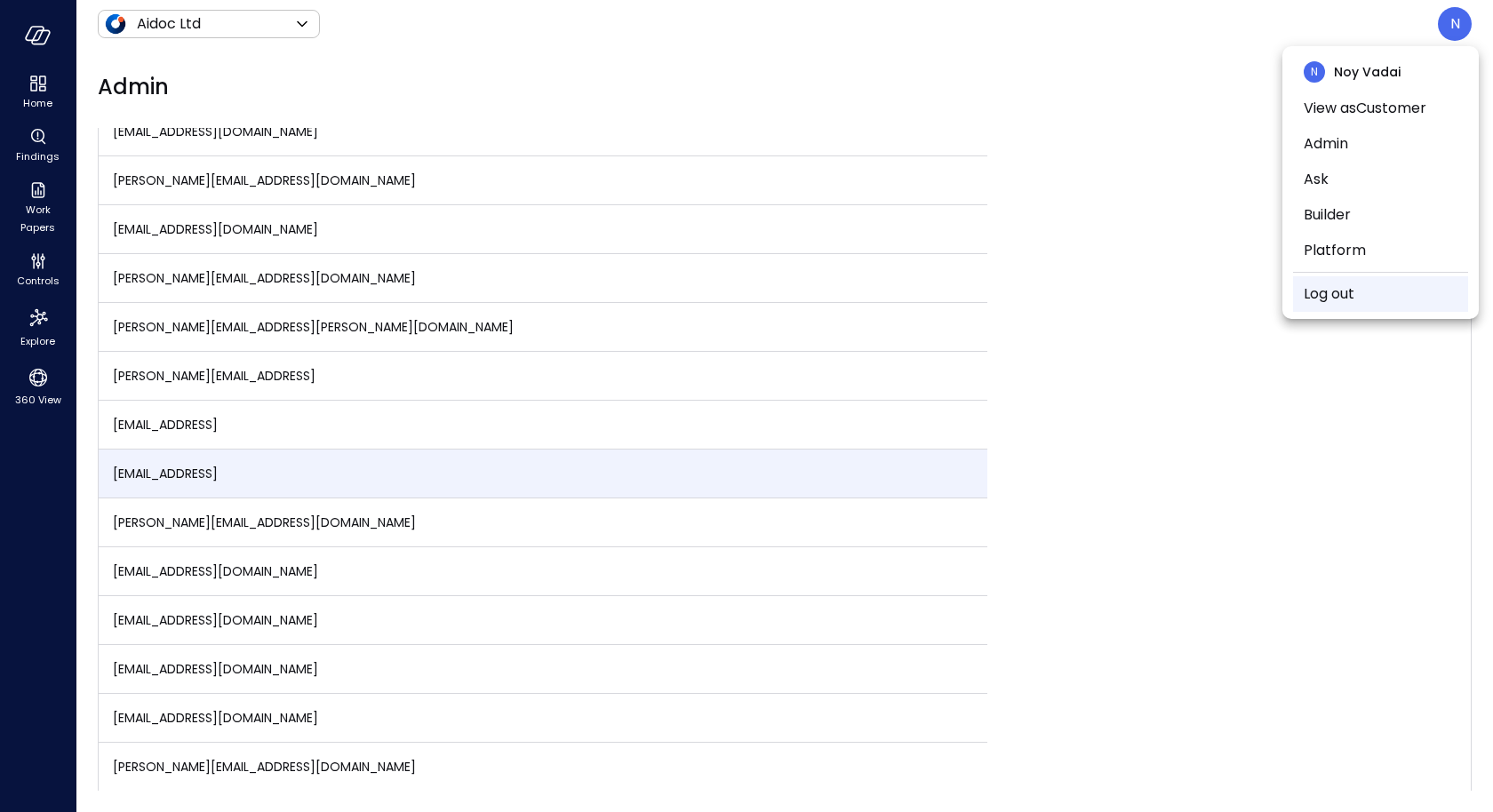
click at [1341, 297] on link "Log out" at bounding box center [1328, 294] width 50 height 22
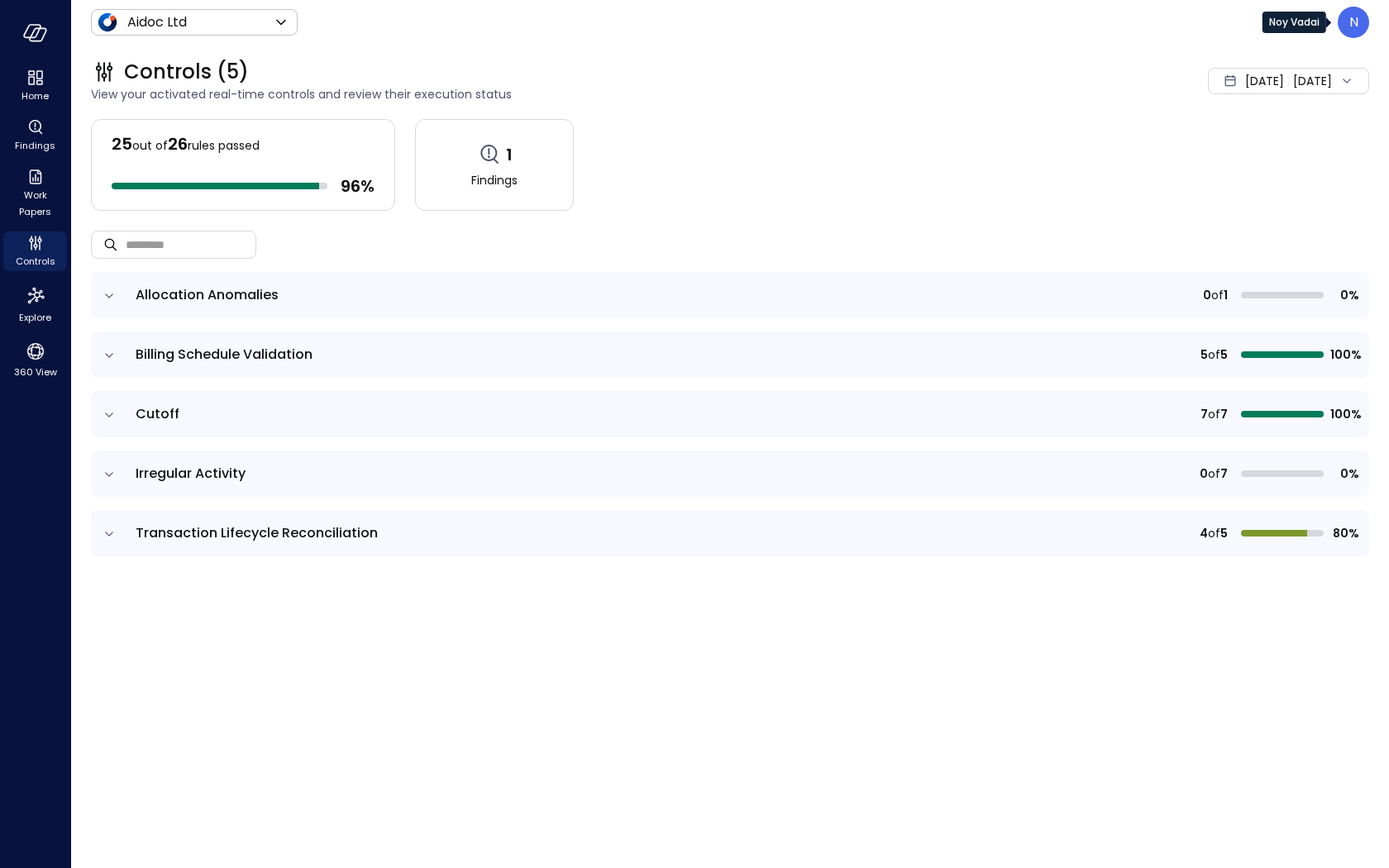
click at [1350, 21] on p "N" at bounding box center [1354, 23] width 9 height 20
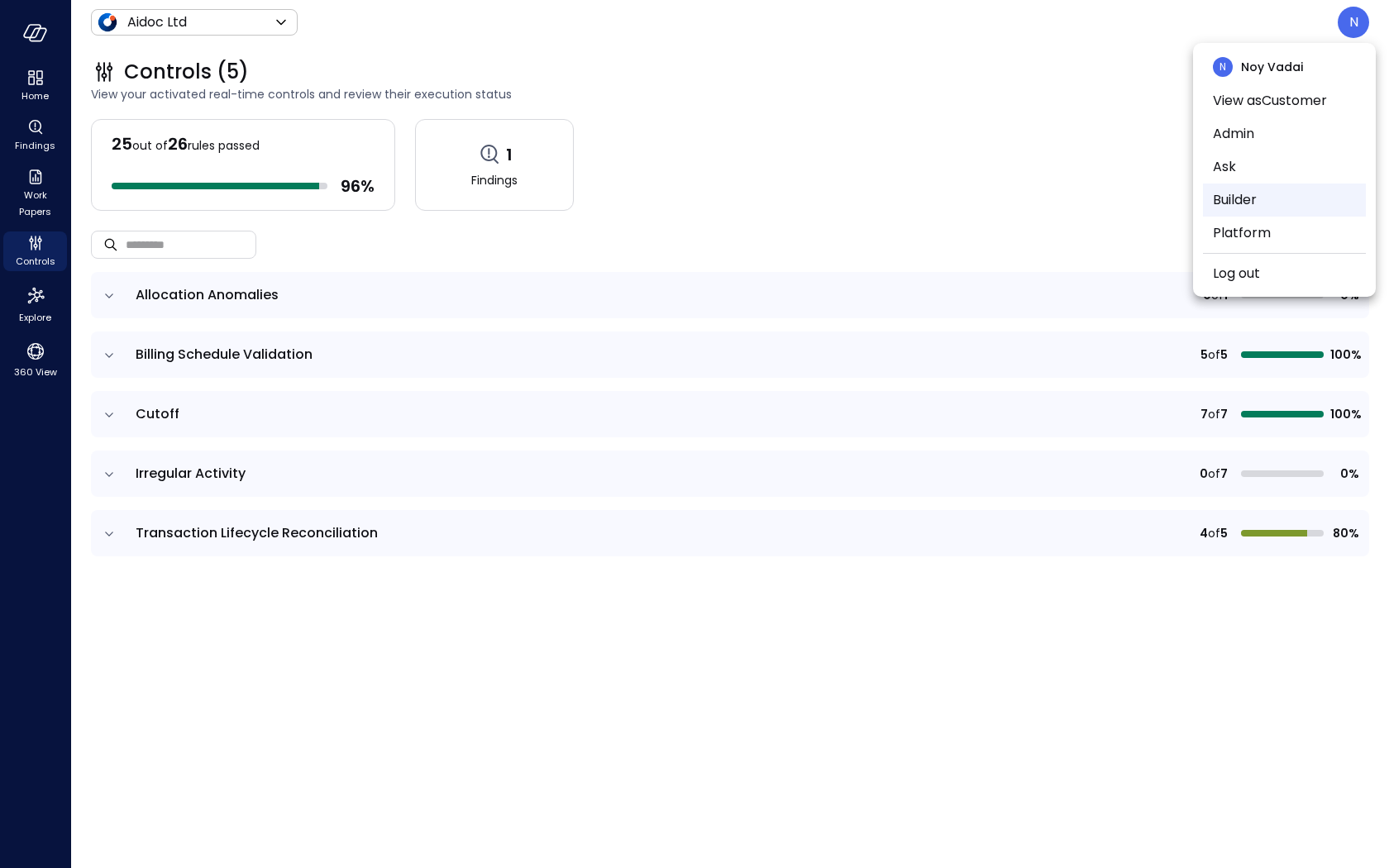
click at [1237, 202] on li "Builder" at bounding box center [1283, 200] width 162 height 33
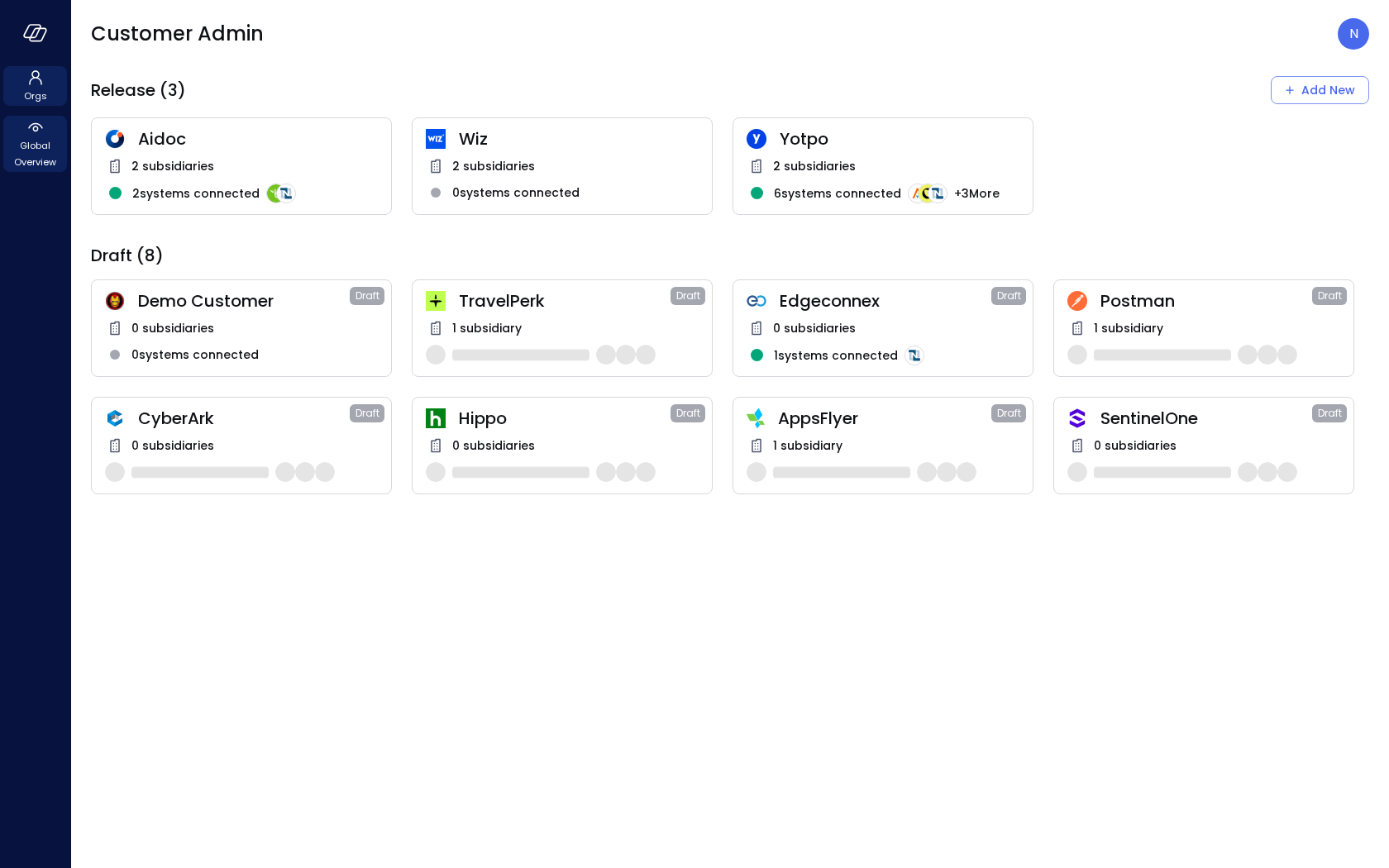
click at [32, 145] on span "Global Overview" at bounding box center [35, 153] width 50 height 33
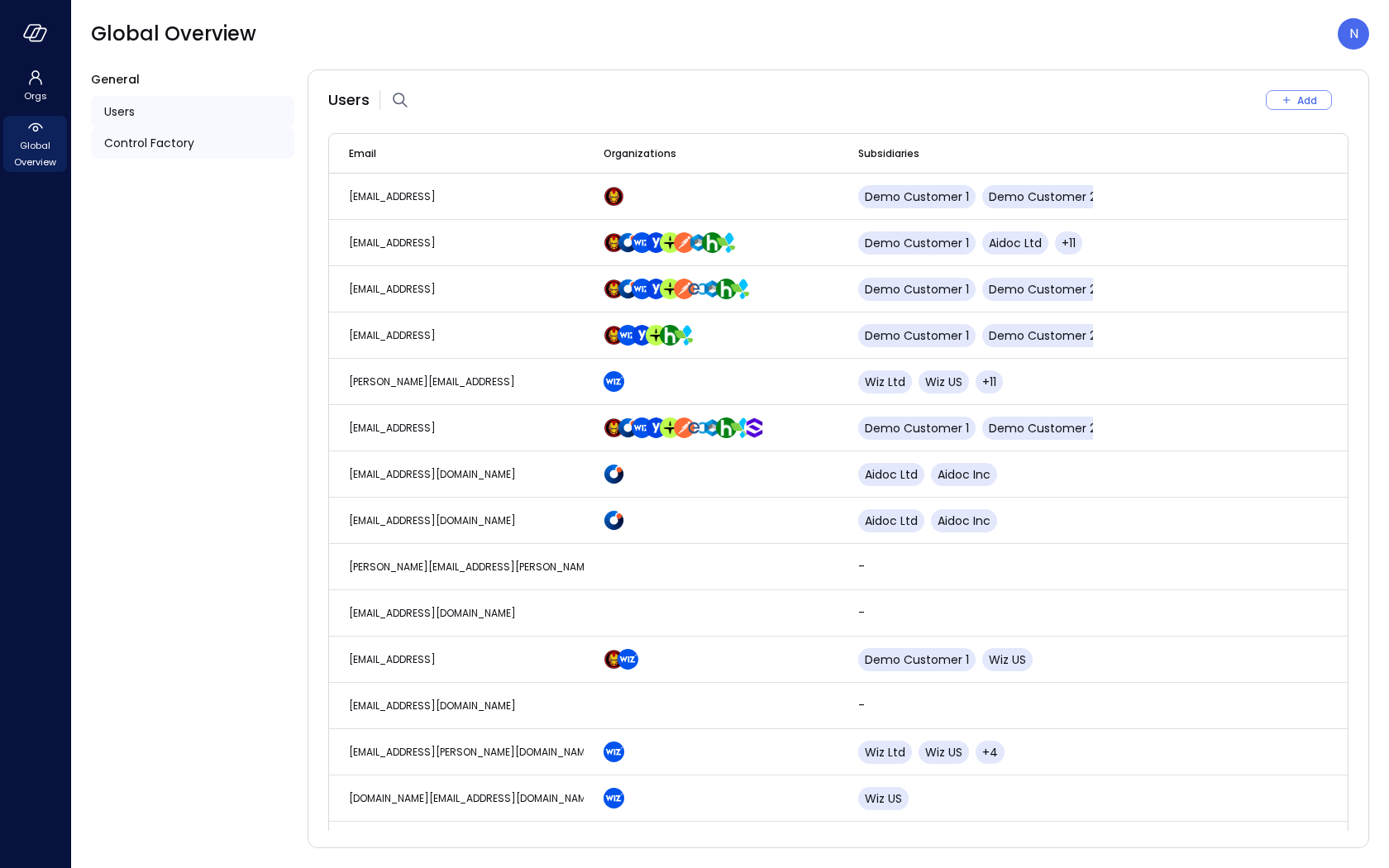
click at [215, 152] on div "Control Factory" at bounding box center [193, 143] width 204 height 31
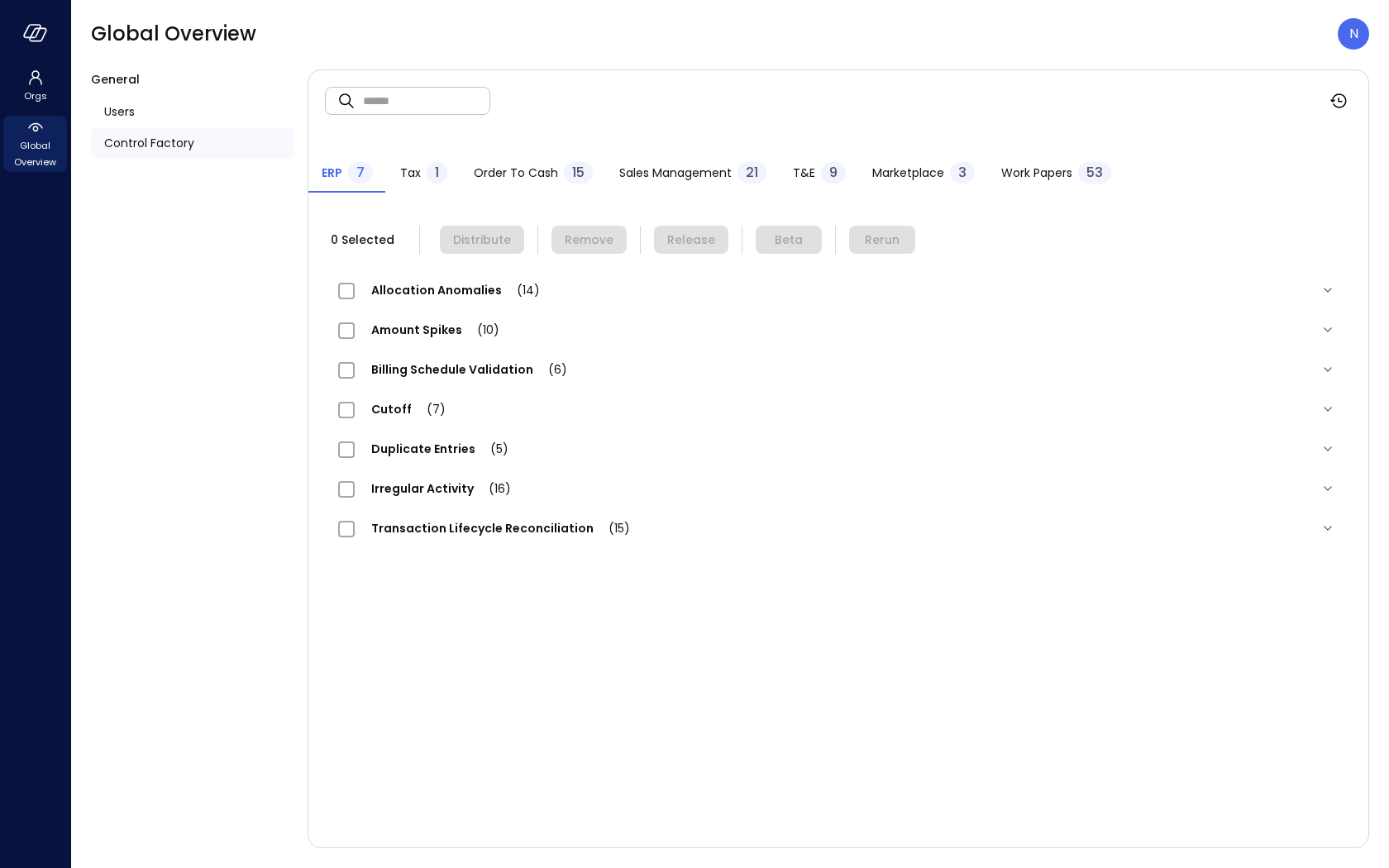
click at [632, 179] on span "Sales Management" at bounding box center [676, 172] width 112 height 18
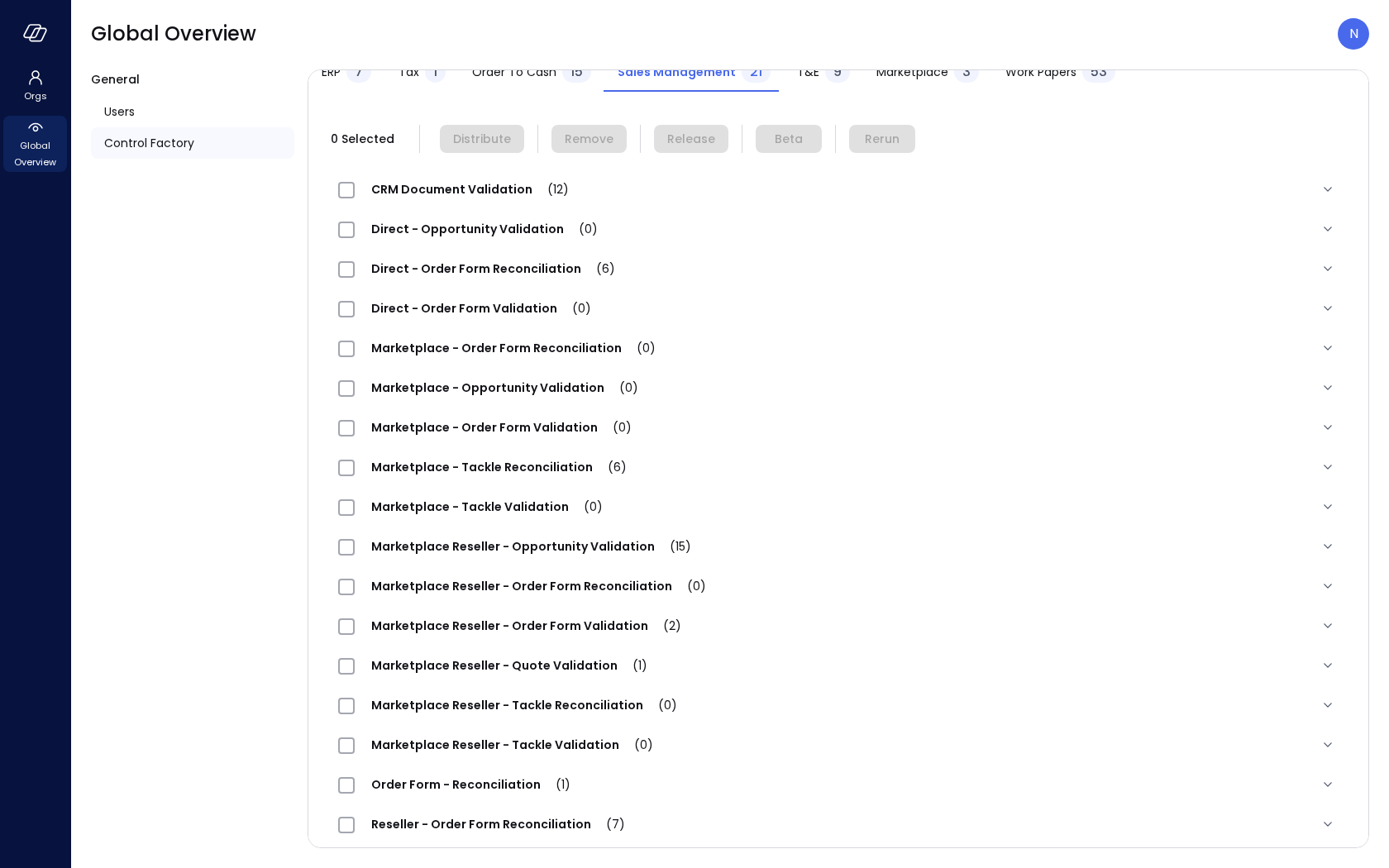
scroll to position [147, 0]
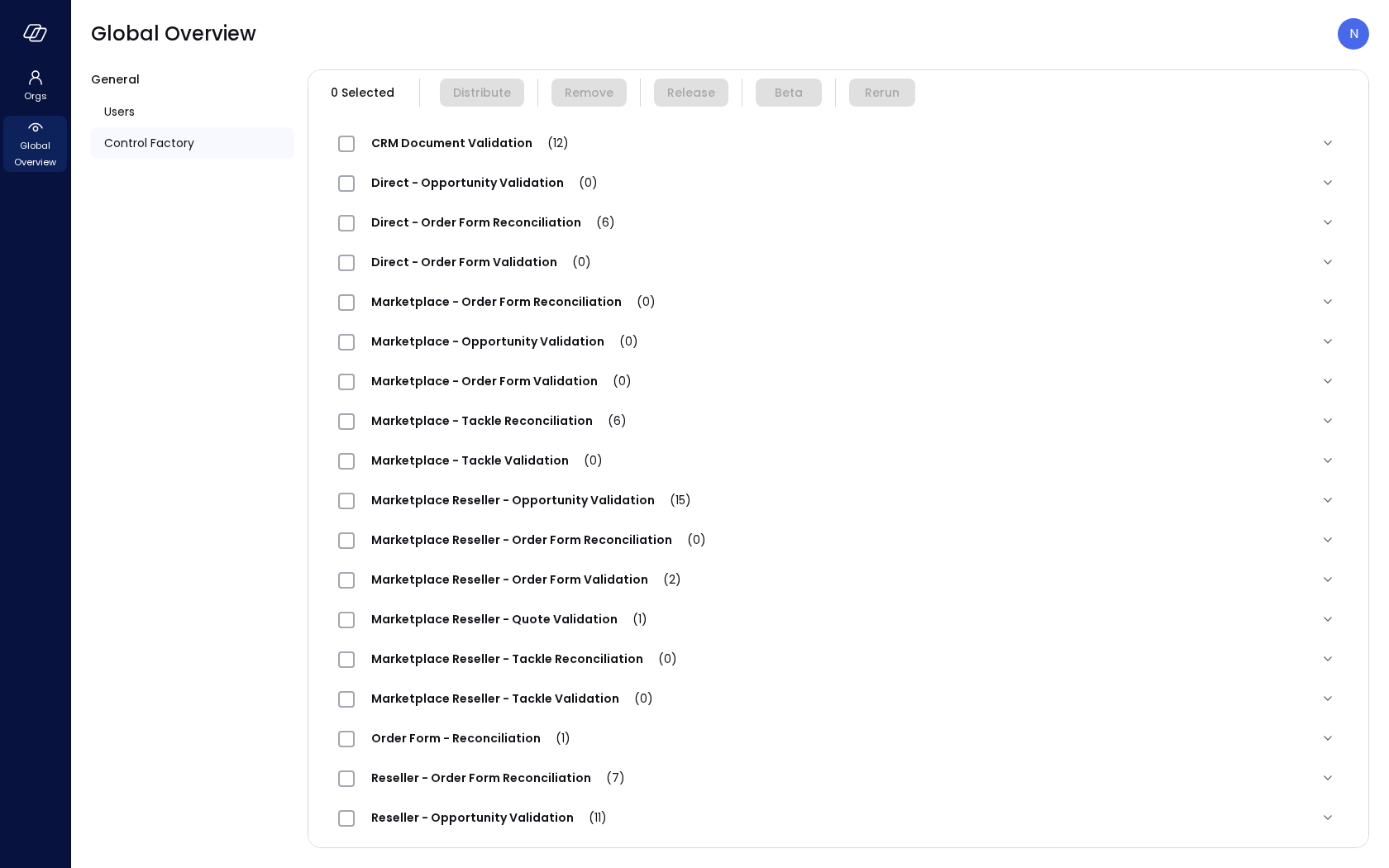
click at [506, 304] on span "Marketplace - Order Form Reconciliation (0)" at bounding box center [513, 302] width 318 height 17
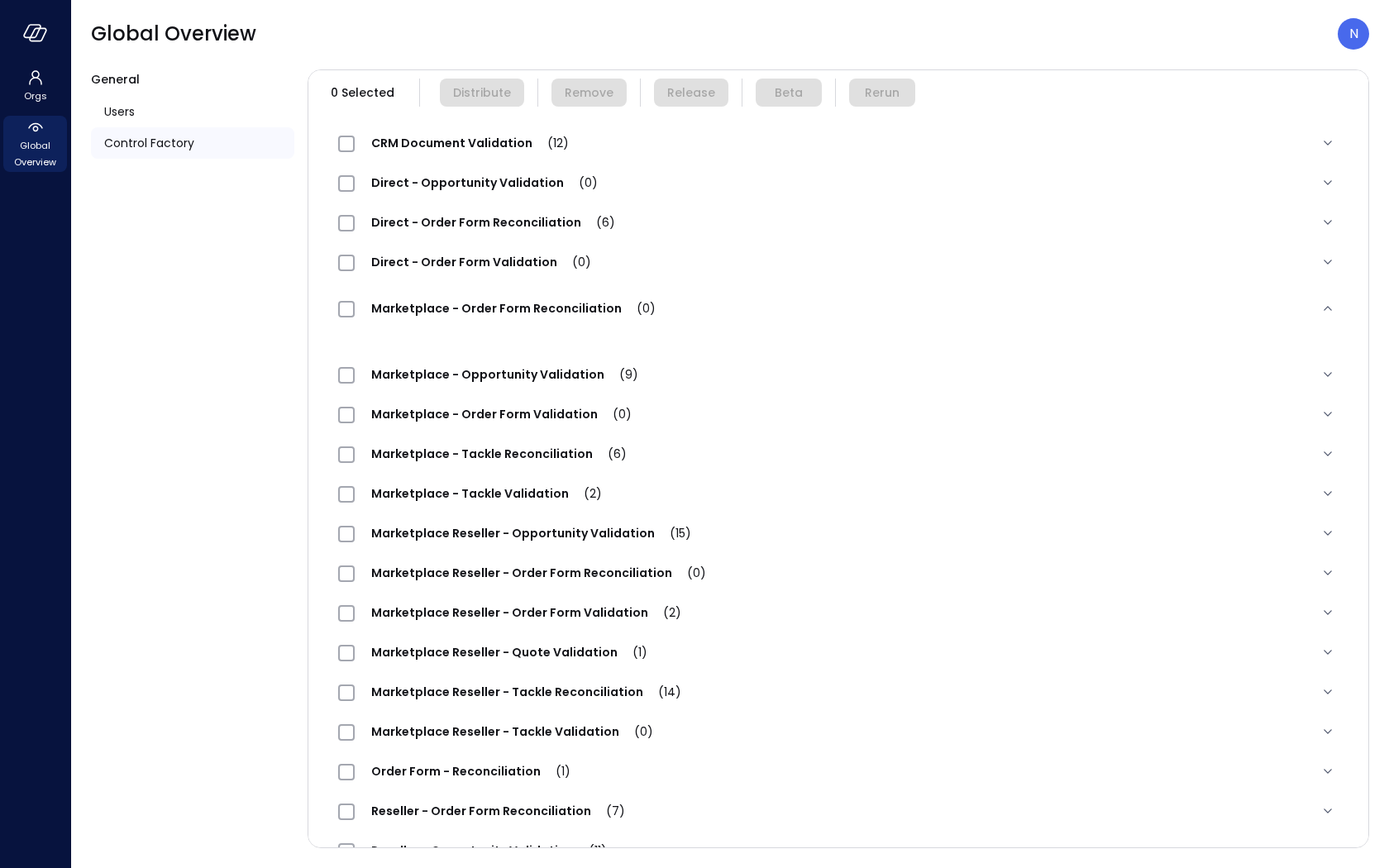
click at [670, 593] on div "Marketplace Reseller - Order Form Validation (2)" at bounding box center [838, 612] width 1026 height 39
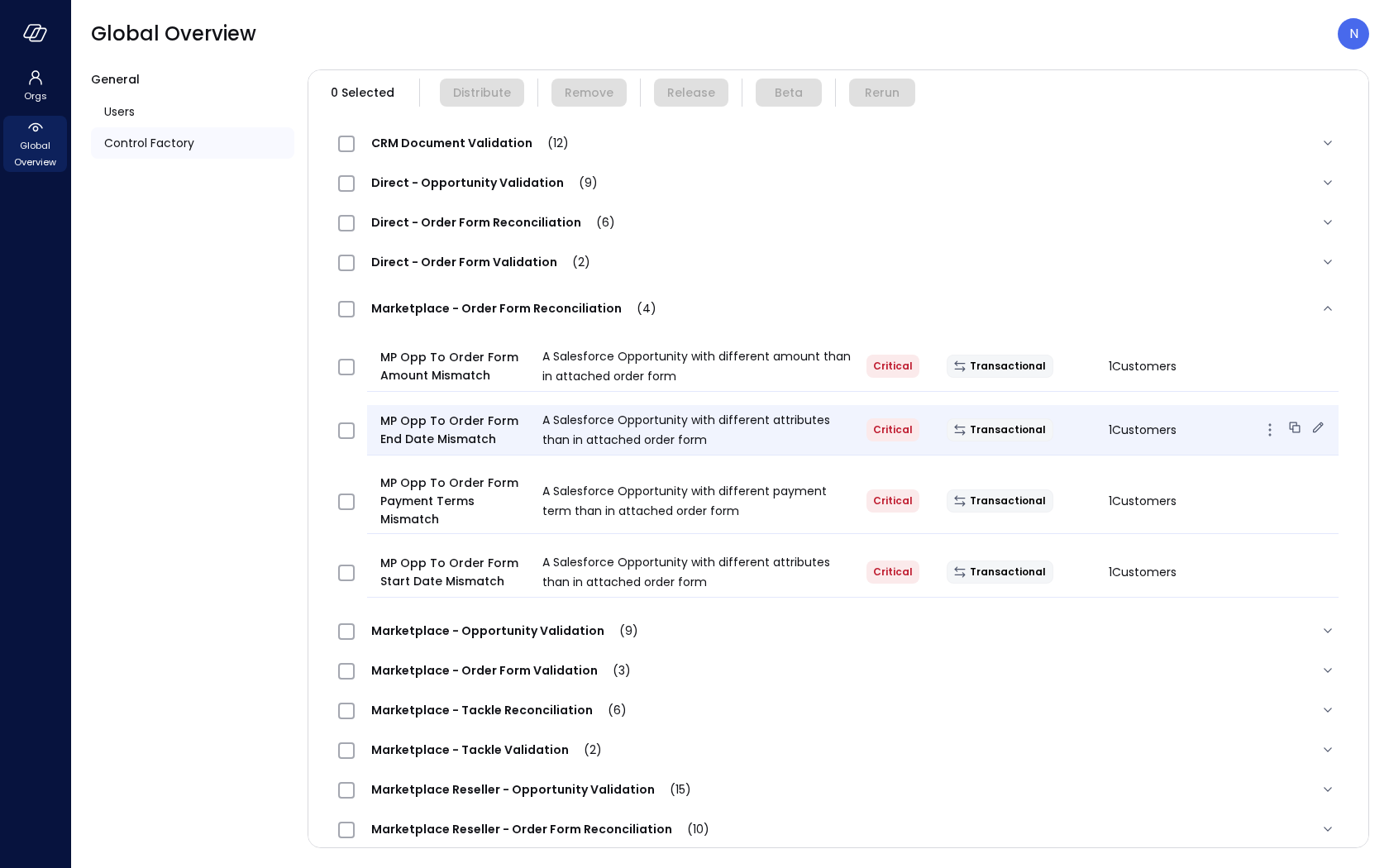
click at [1309, 426] on icon at bounding box center [1317, 428] width 17 height 17
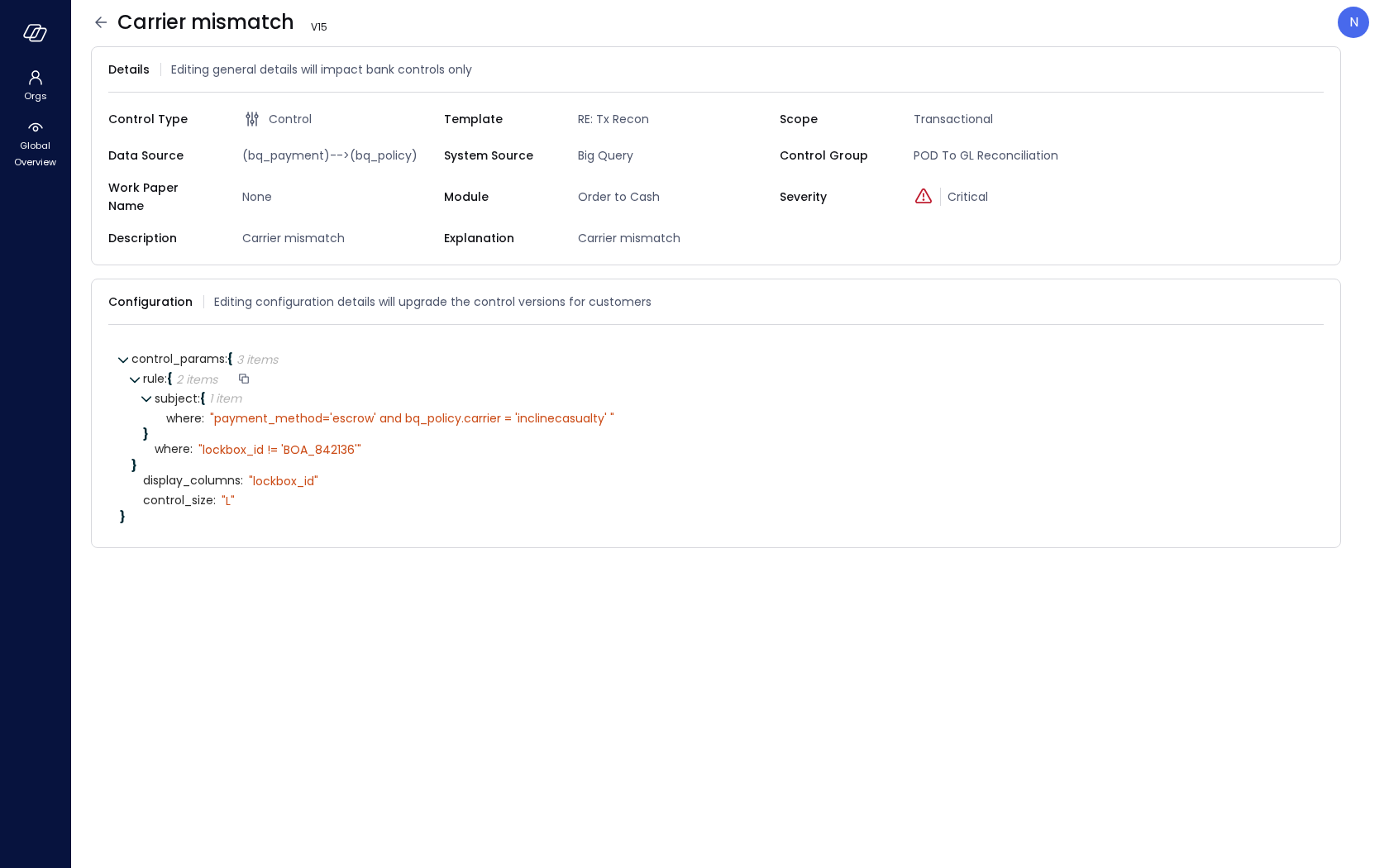
click at [398, 370] on div "rule : { 2 items }" at bounding box center [727, 380] width 1169 height 20
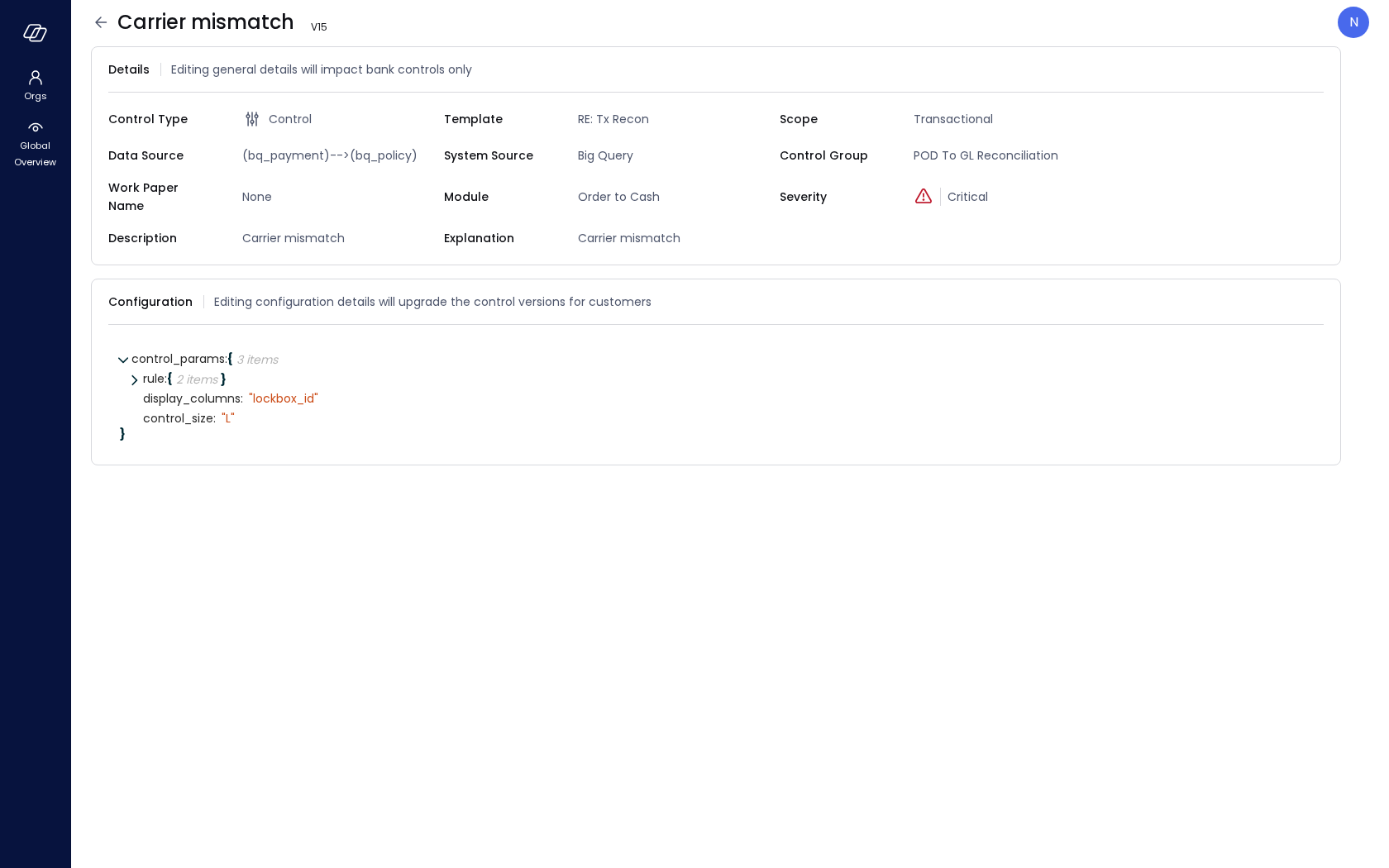
click at [102, 27] on icon at bounding box center [101, 23] width 20 height 20
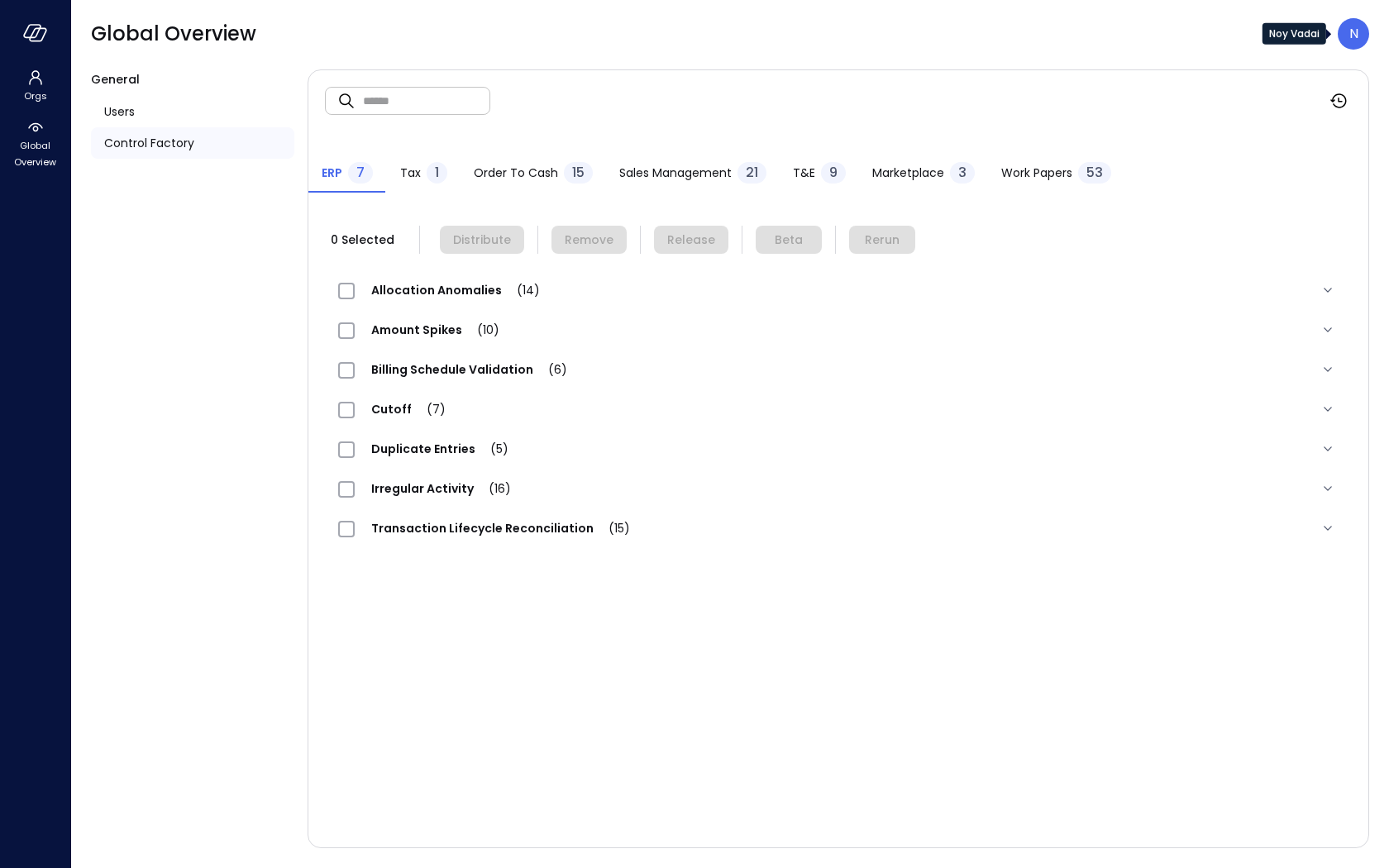
click at [1361, 37] on div "N" at bounding box center [1353, 34] width 31 height 31
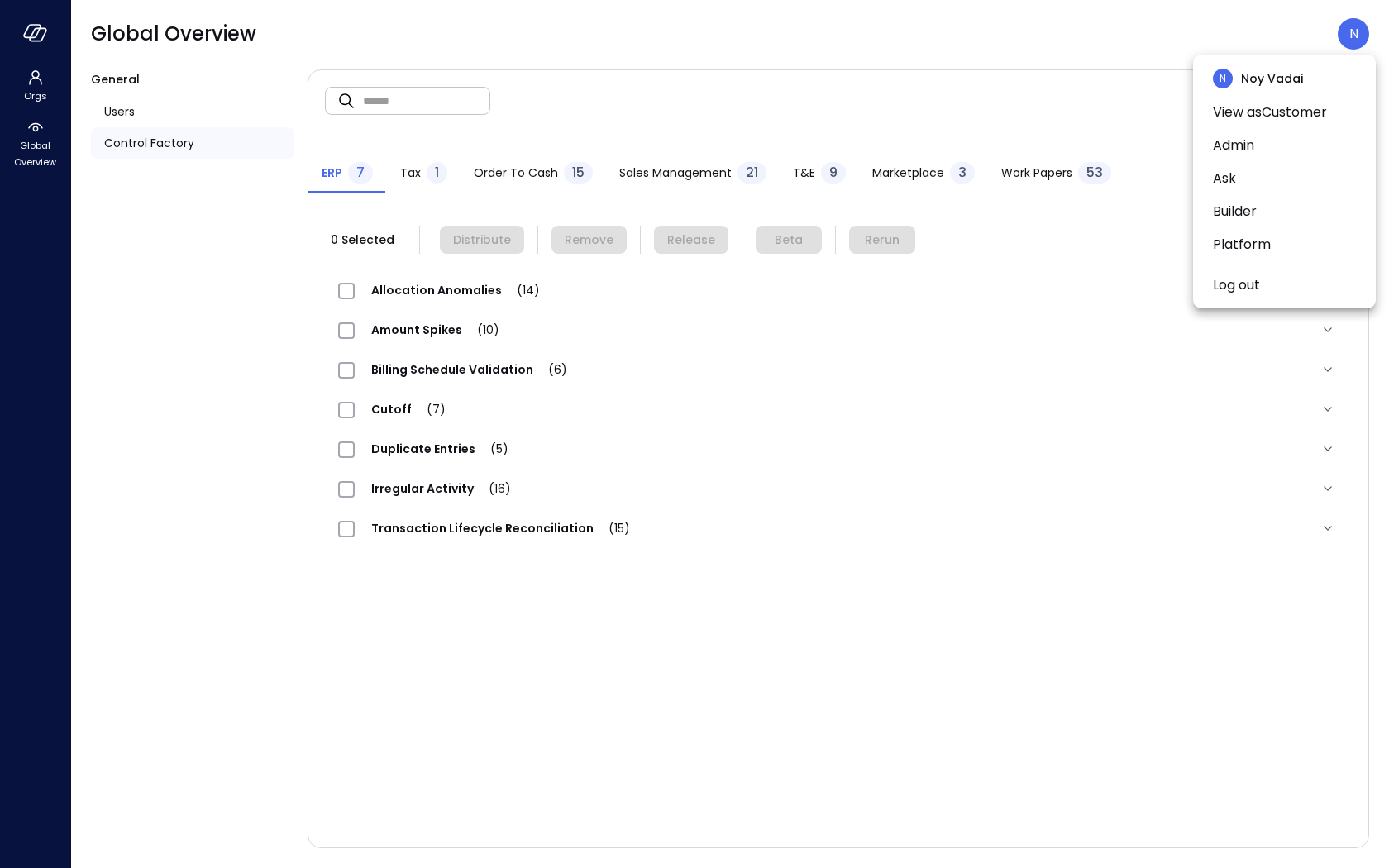
click at [46, 145] on div at bounding box center [694, 434] width 1389 height 868
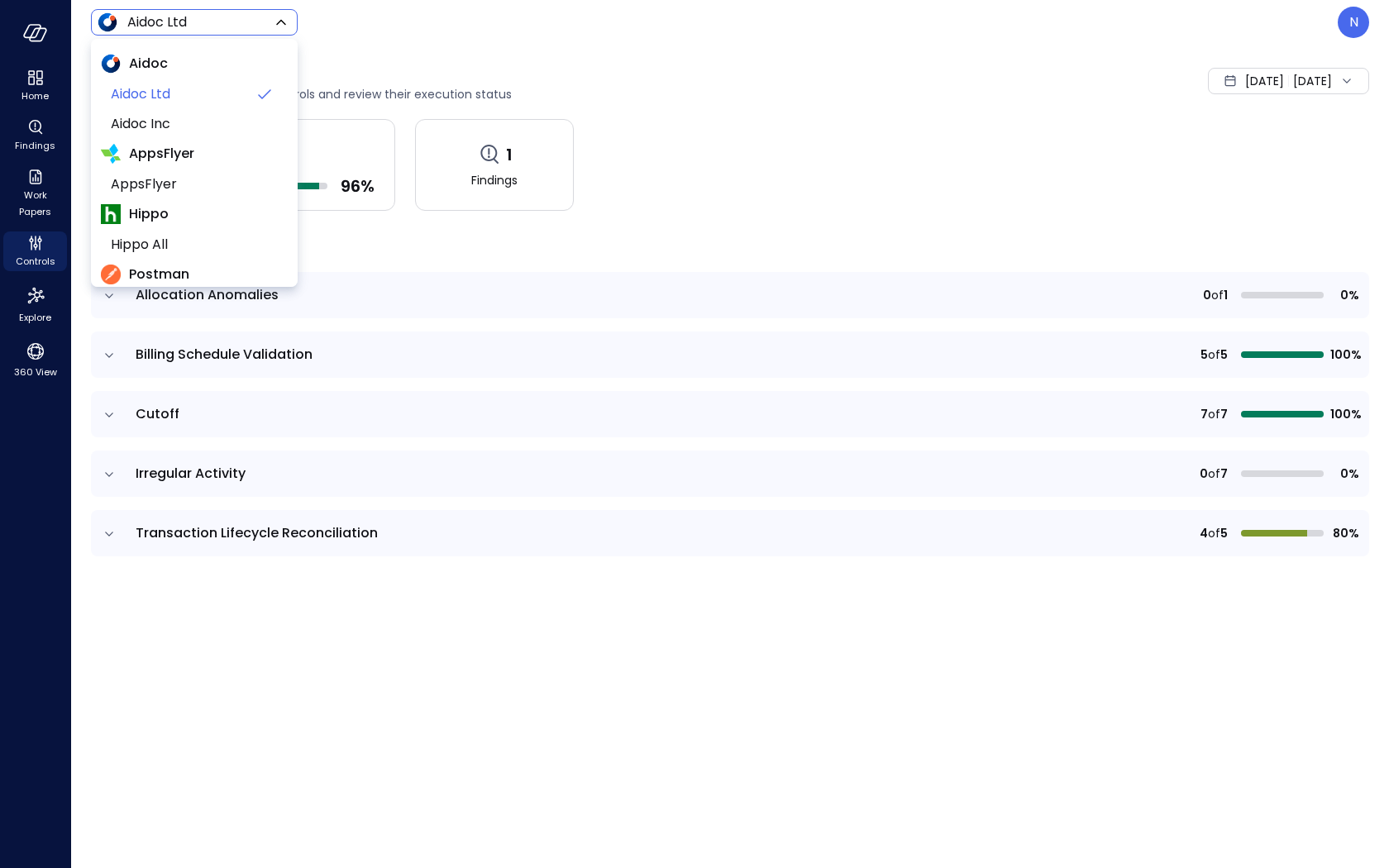
click at [220, 25] on body "Home Findings Work Papers Controls Explore 360 View Aidoc Ltd ****** ​ N Contro…" at bounding box center [694, 434] width 1389 height 868
click at [169, 244] on span "Hippo All" at bounding box center [193, 245] width 163 height 20
type input "*******"
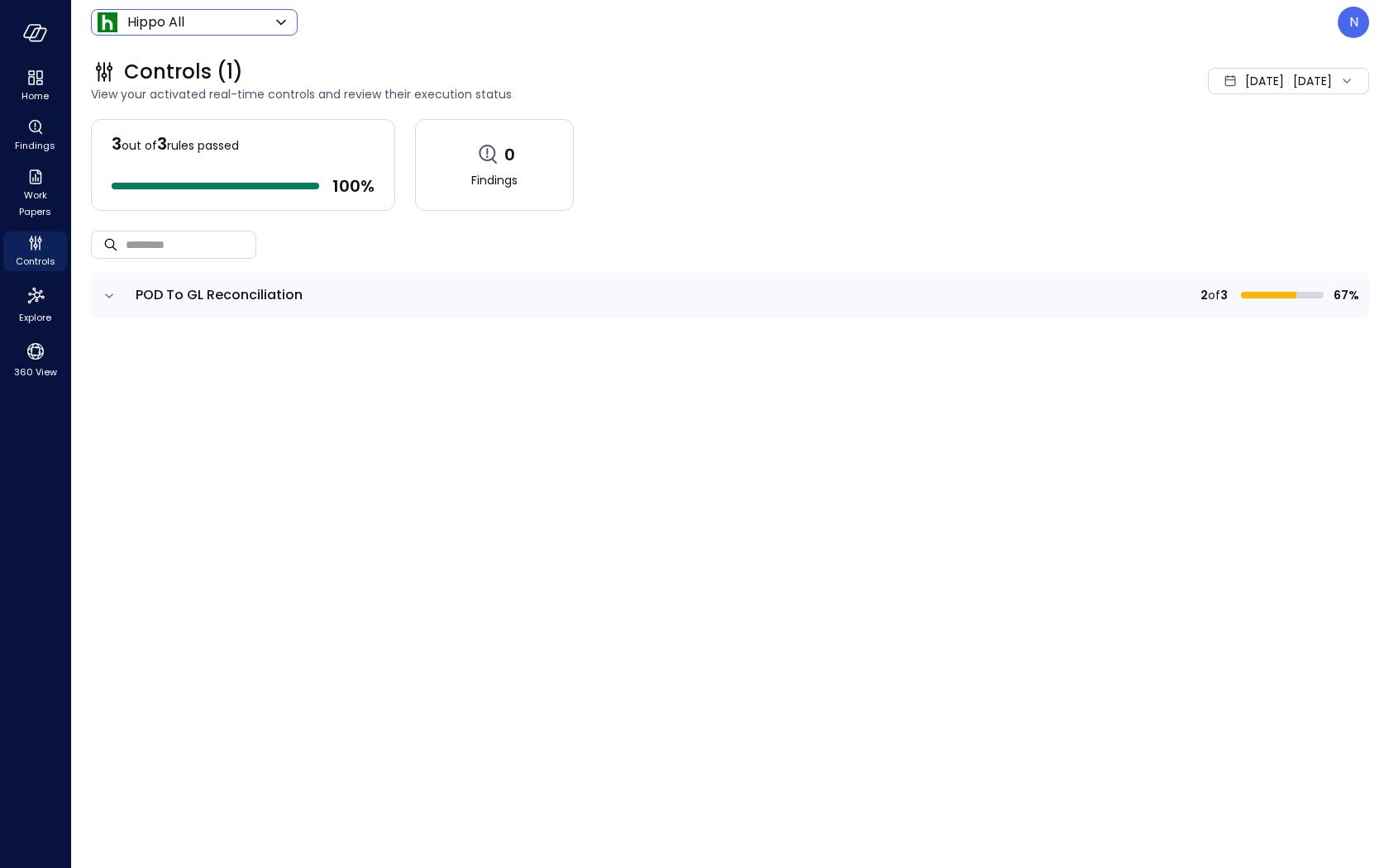
click at [103, 292] on icon "expand row" at bounding box center [109, 295] width 17 height 17
